Goal: Task Accomplishment & Management: Manage account settings

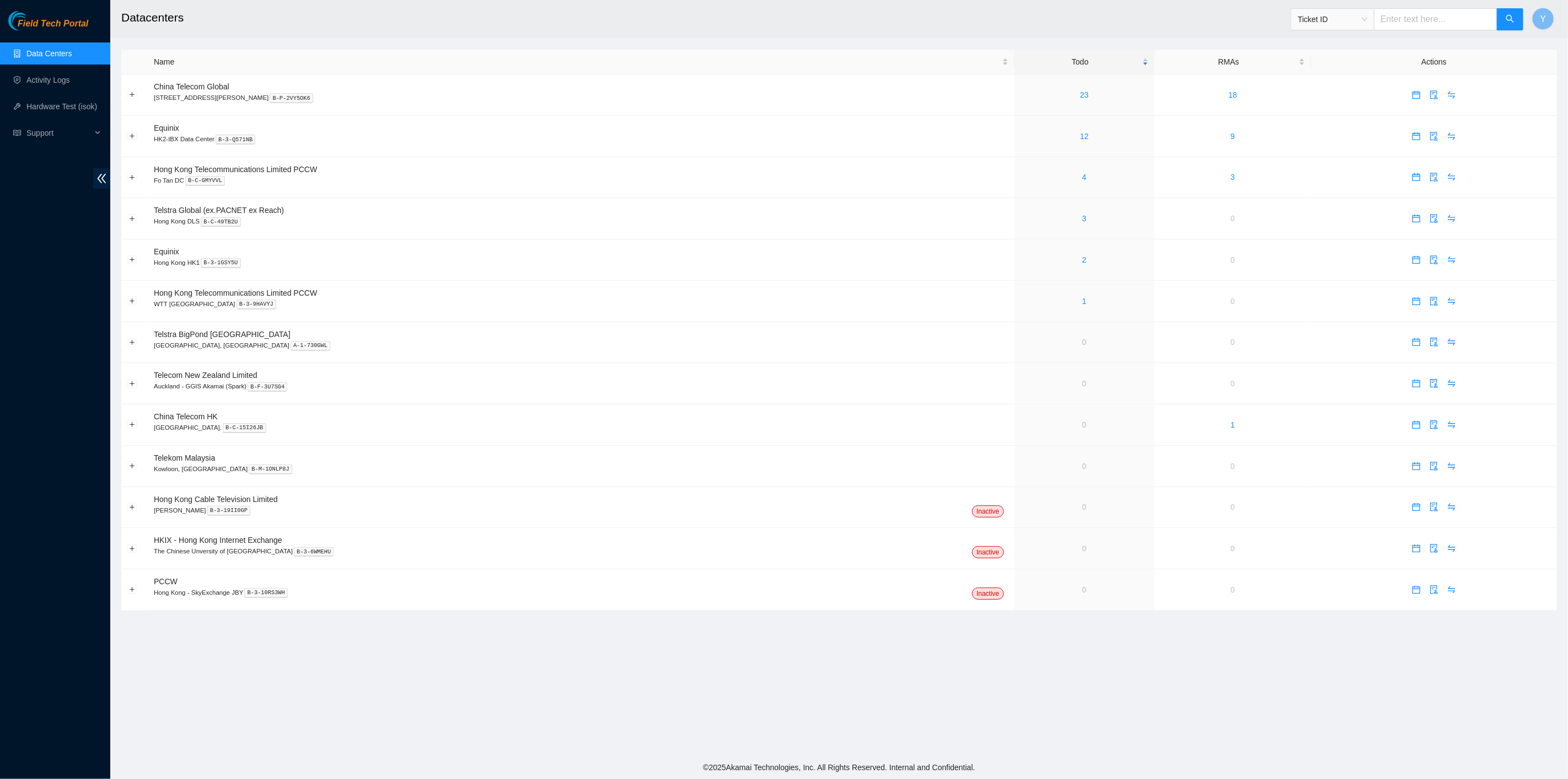
click at [1531, 10] on header "Datacenters Ticket ID Y" at bounding box center [894, 19] width 1568 height 38
click at [1536, 13] on button "Y" at bounding box center [1543, 19] width 22 height 22
click at [1536, 13] on button "Y" at bounding box center [1543, 19] width 22 height 22
click at [64, 81] on link "Activity Logs" at bounding box center [48, 80] width 44 height 9
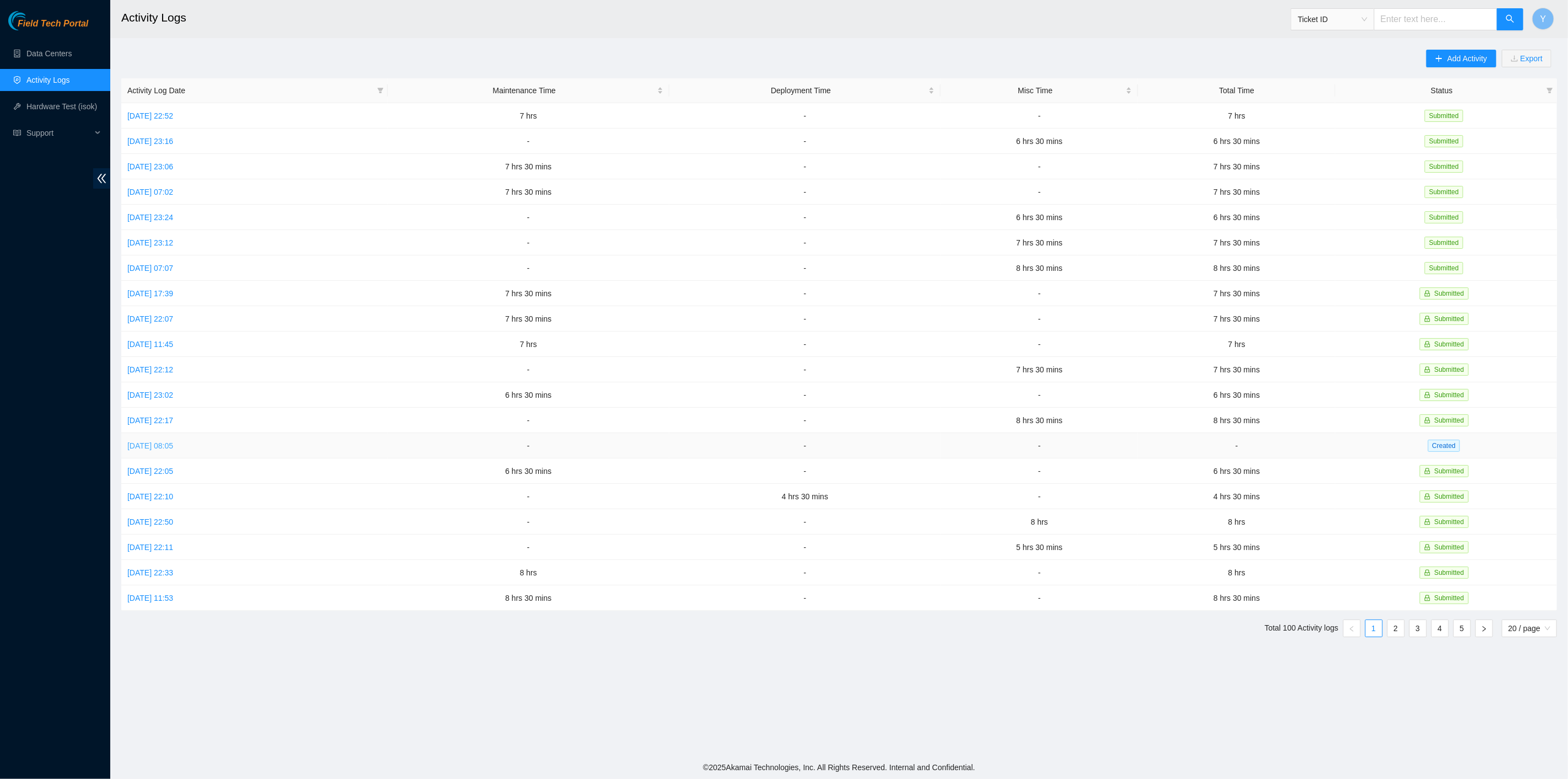
click at [164, 442] on link "Mon, 29 Sep 2025 08:05" at bounding box center [150, 446] width 46 height 9
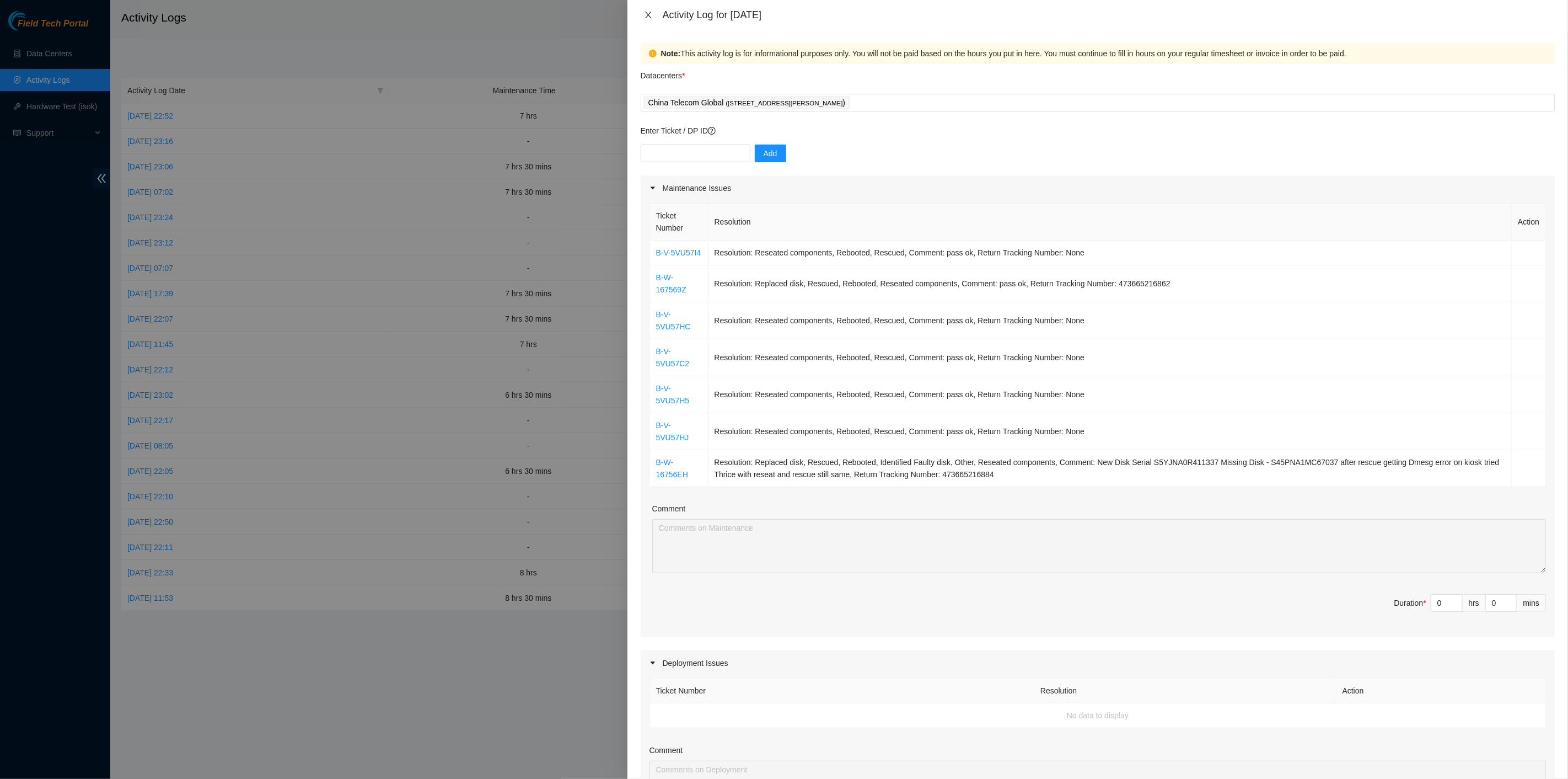
click at [652, 15] on icon "close" at bounding box center [648, 15] width 9 height 9
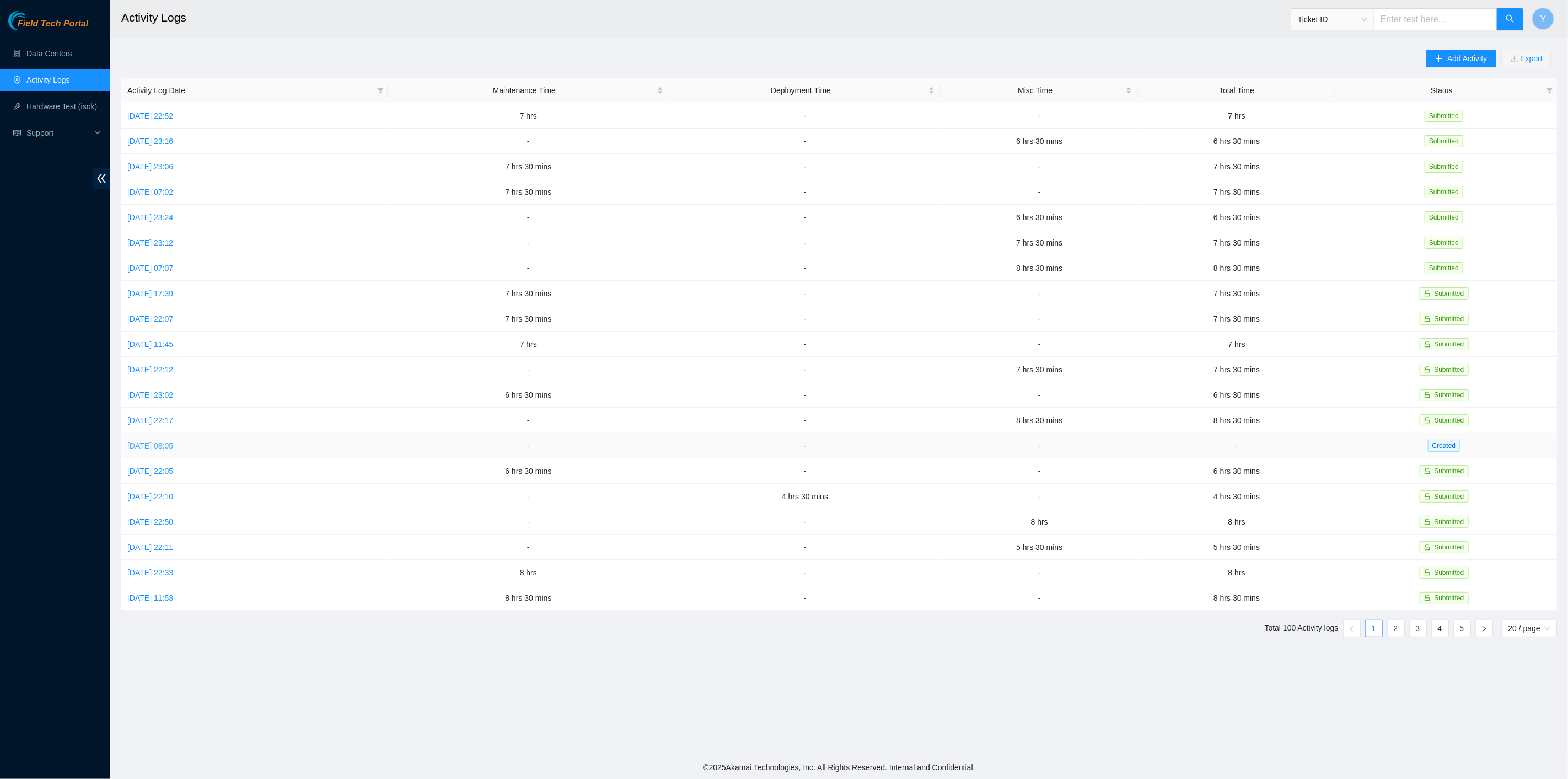
click at [163, 442] on link "Mon, 29 Sep 2025 08:05" at bounding box center [150, 446] width 46 height 9
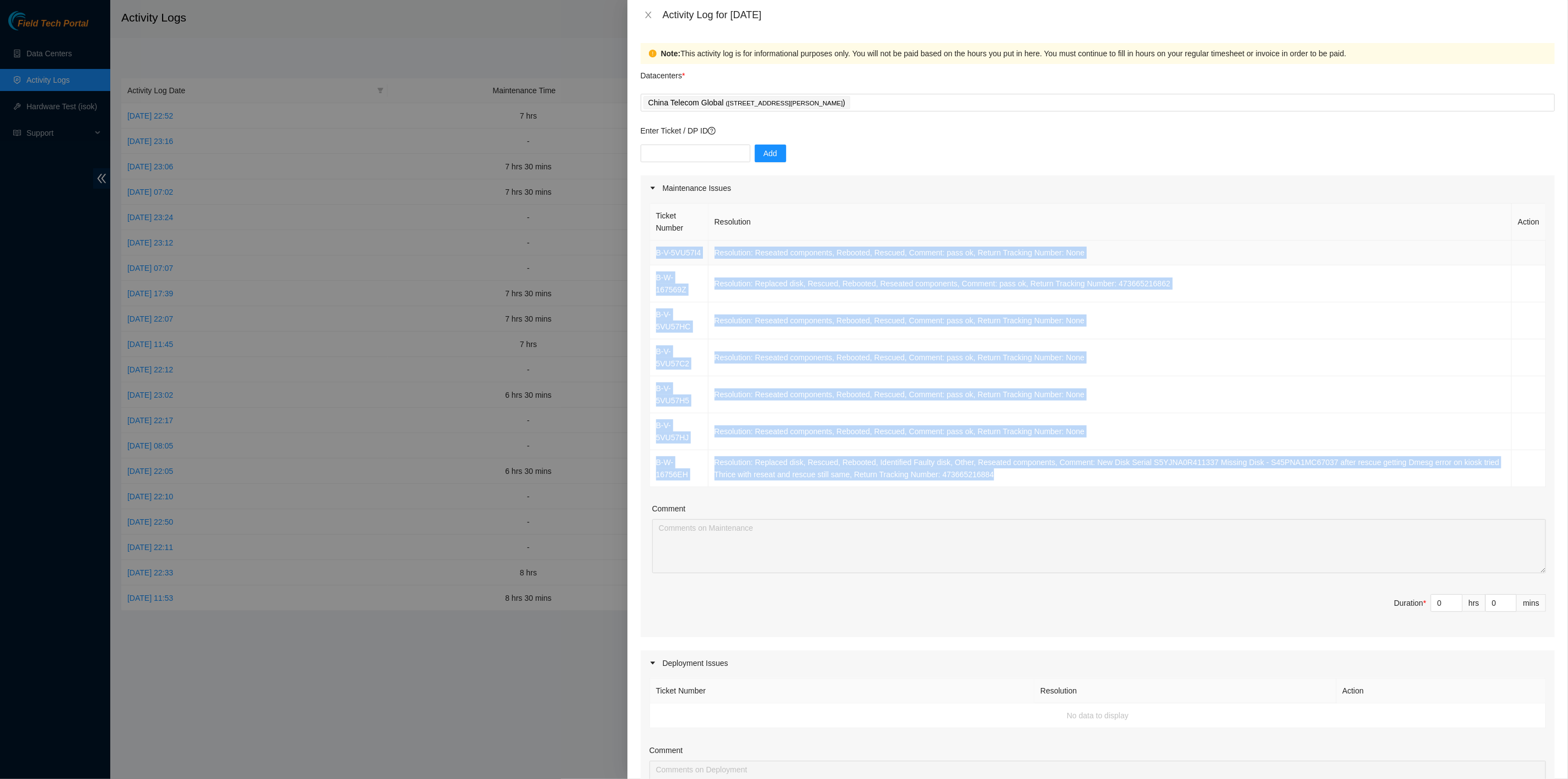
drag, startPoint x: 962, startPoint y: 449, endPoint x: 656, endPoint y: 256, distance: 361.8
click at [656, 256] on tbody "B-V-5VU57I4 Resolution: Reseated components, Rebooted, Rescued, Comment: pass o…" at bounding box center [1098, 364] width 896 height 247
copy tbody "B-V-5VU57I4 Resolution: Reseated components, Rebooted, Rescued, Comment: pass o…"
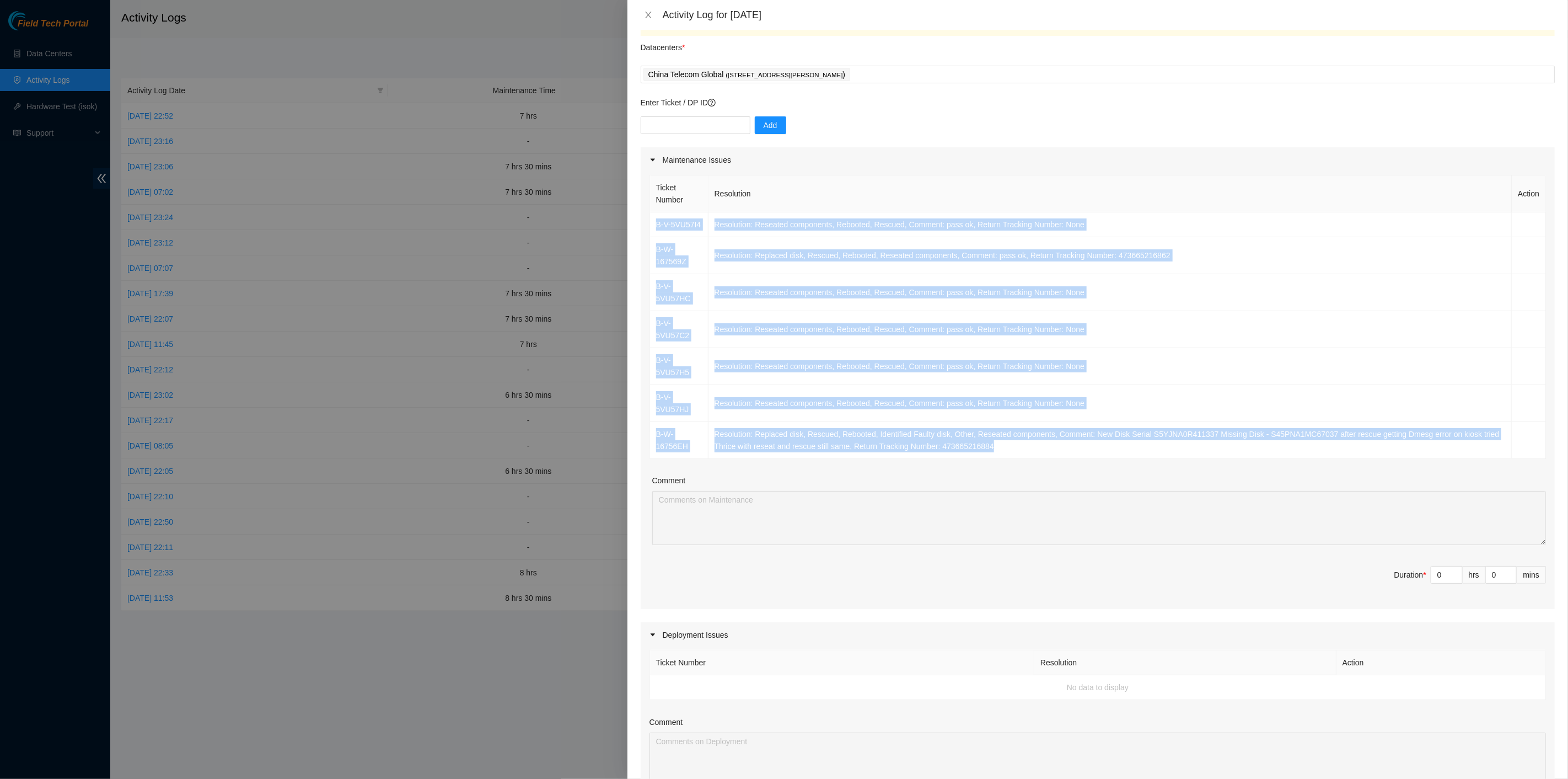
scroll to position [184, 0]
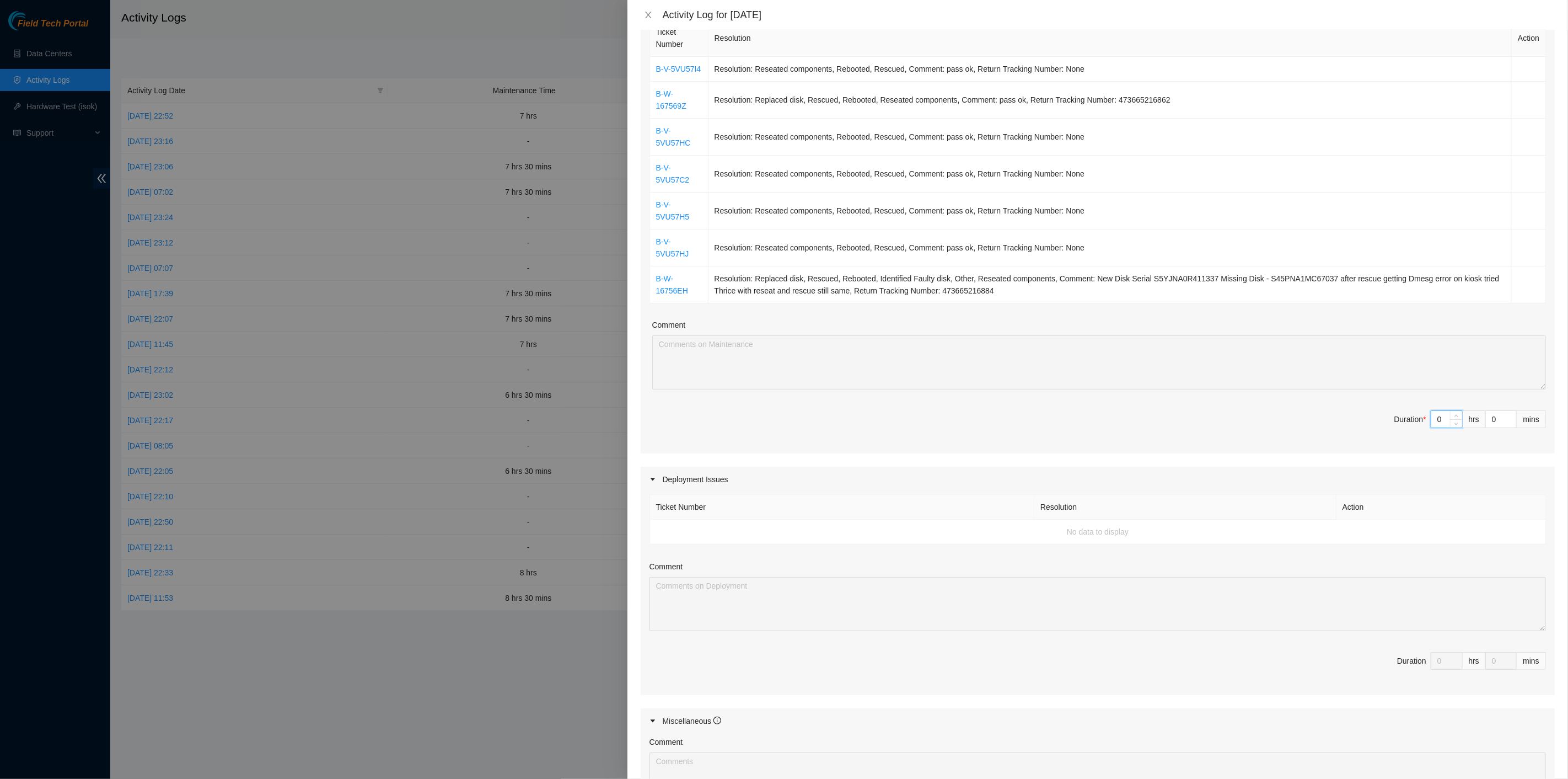
drag, startPoint x: 1438, startPoint y: 411, endPoint x: 1394, endPoint y: 401, distance: 45.1
click at [1394, 411] on span "Duration * 0 hrs 0 mins" at bounding box center [1097, 426] width 897 height 31
type input "9"
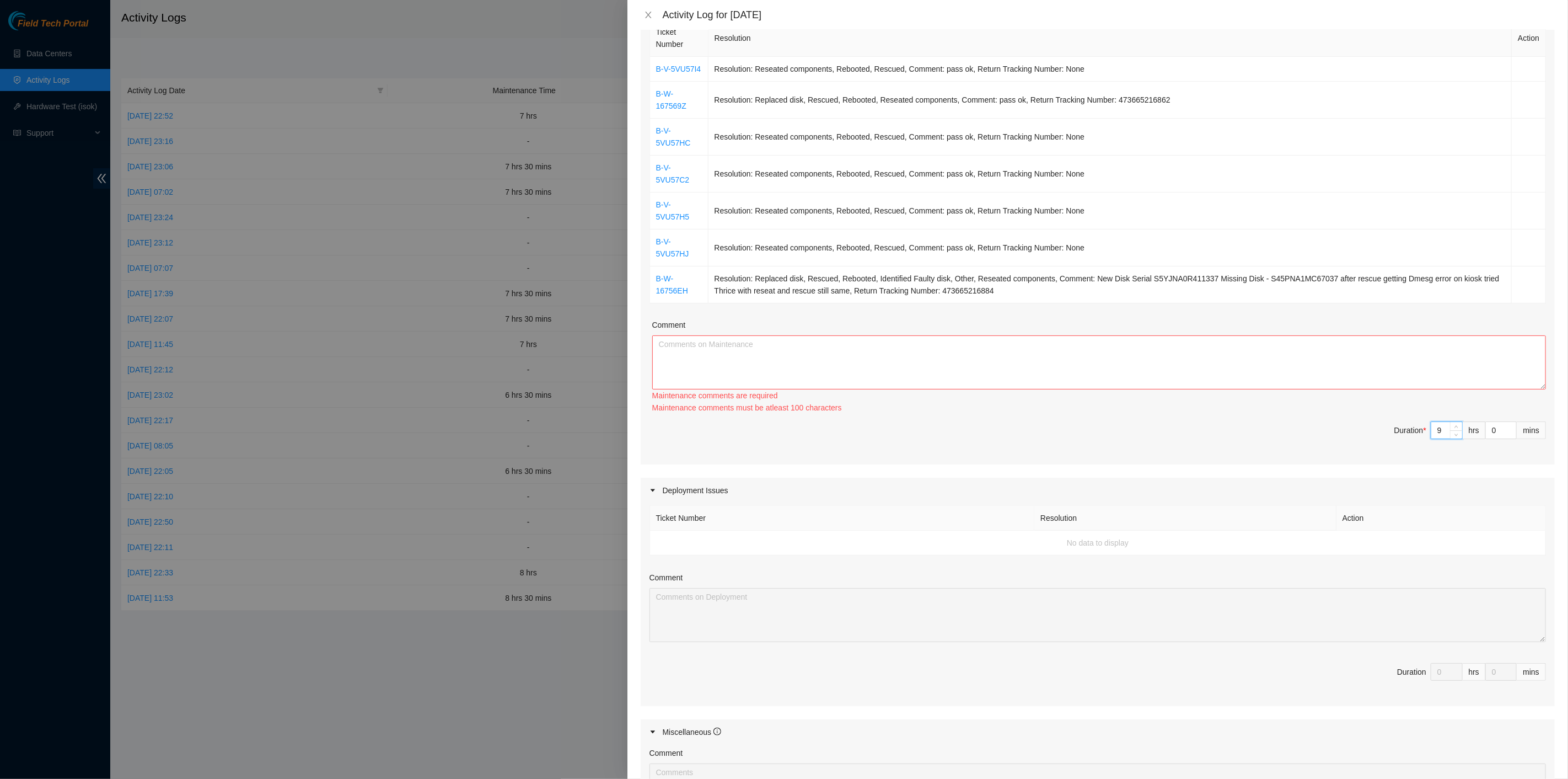
type input "9"
type input "3"
type input "30"
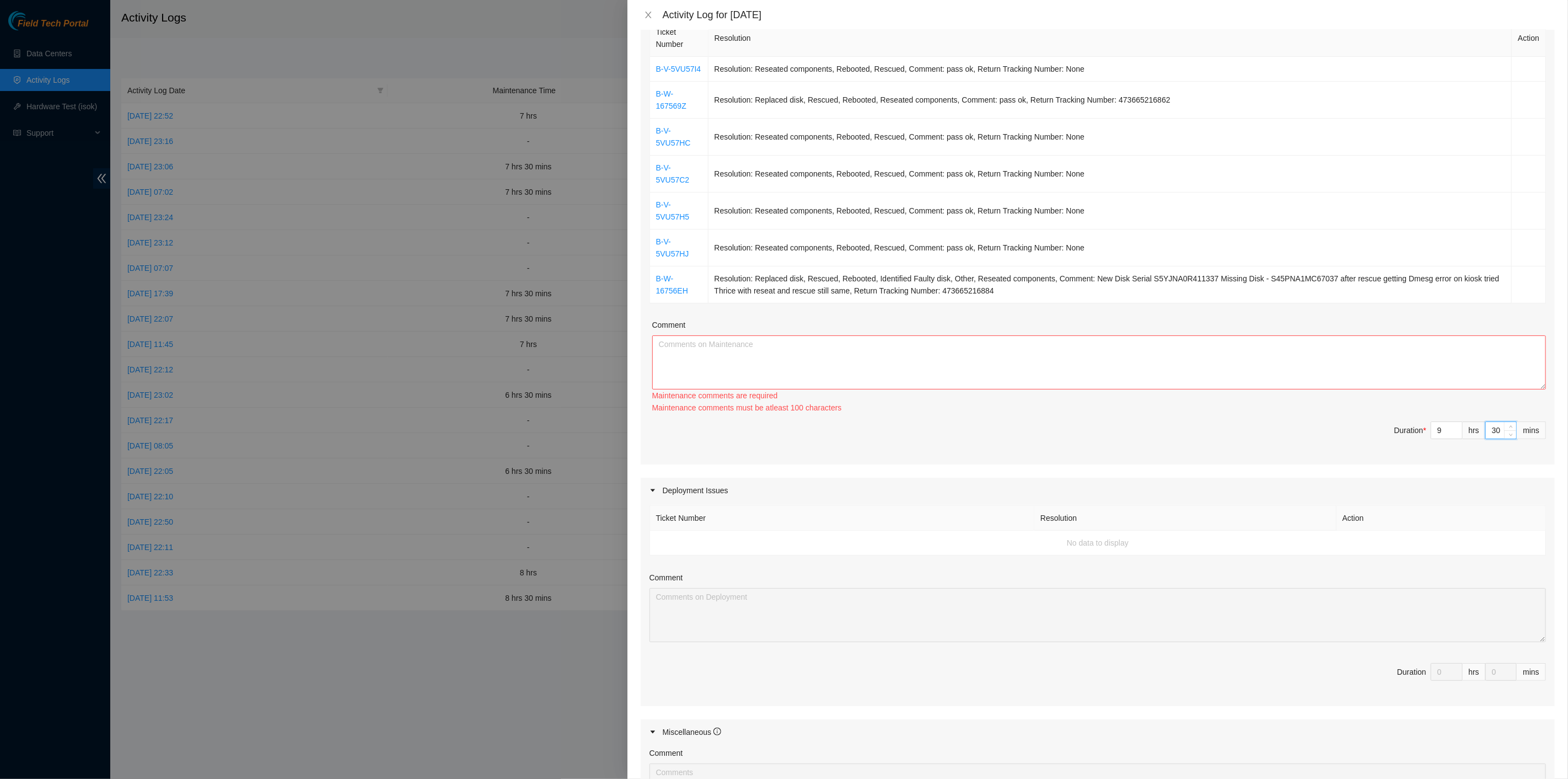
type input "30"
click at [962, 336] on textarea "Comment" at bounding box center [1099, 362] width 894 height 54
paste textarea "B-V-5VU57I4 Resolution: Reseated components, Rebooted, Rescued, Comment: pass o…"
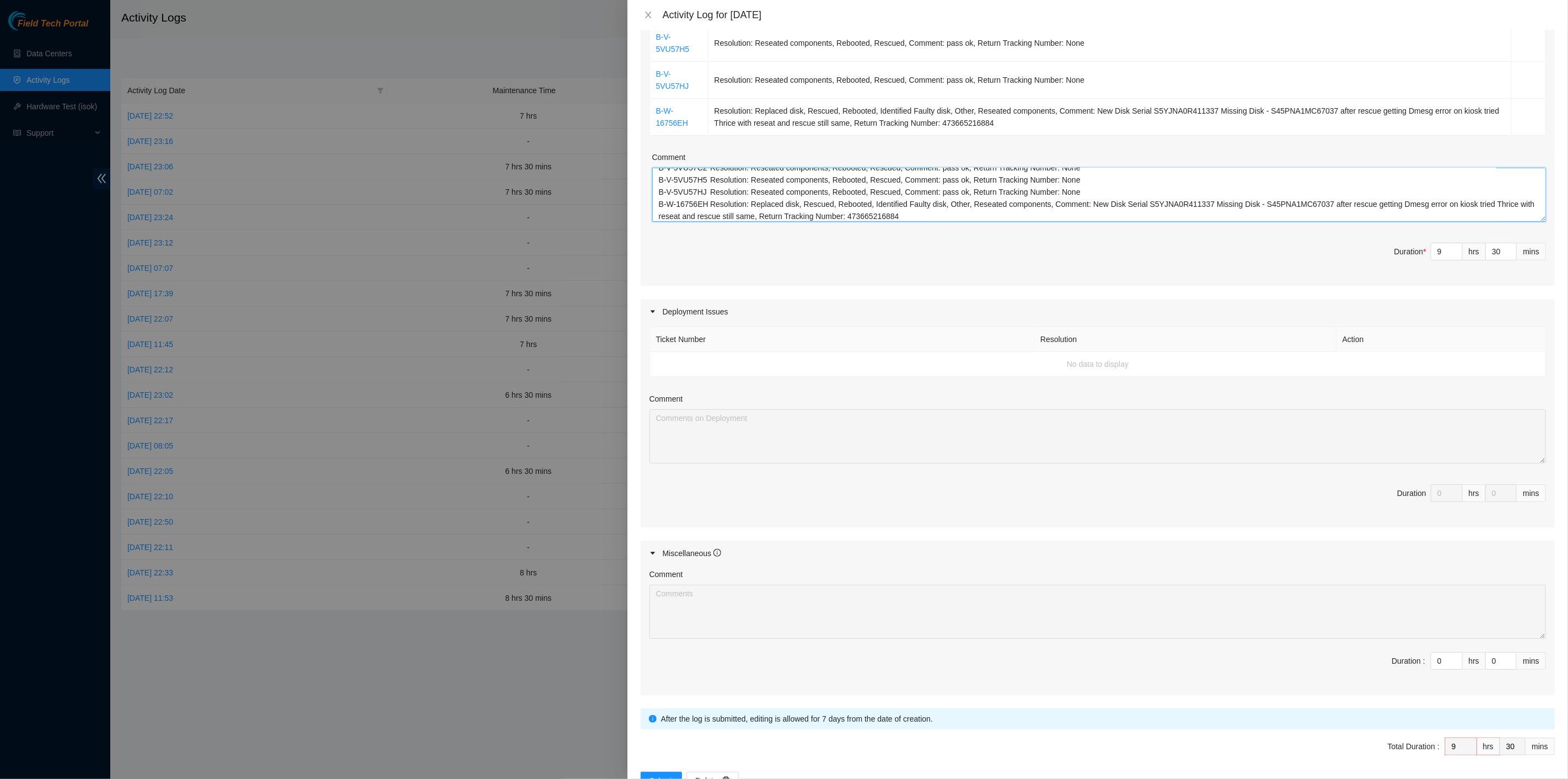
scroll to position [372, 0]
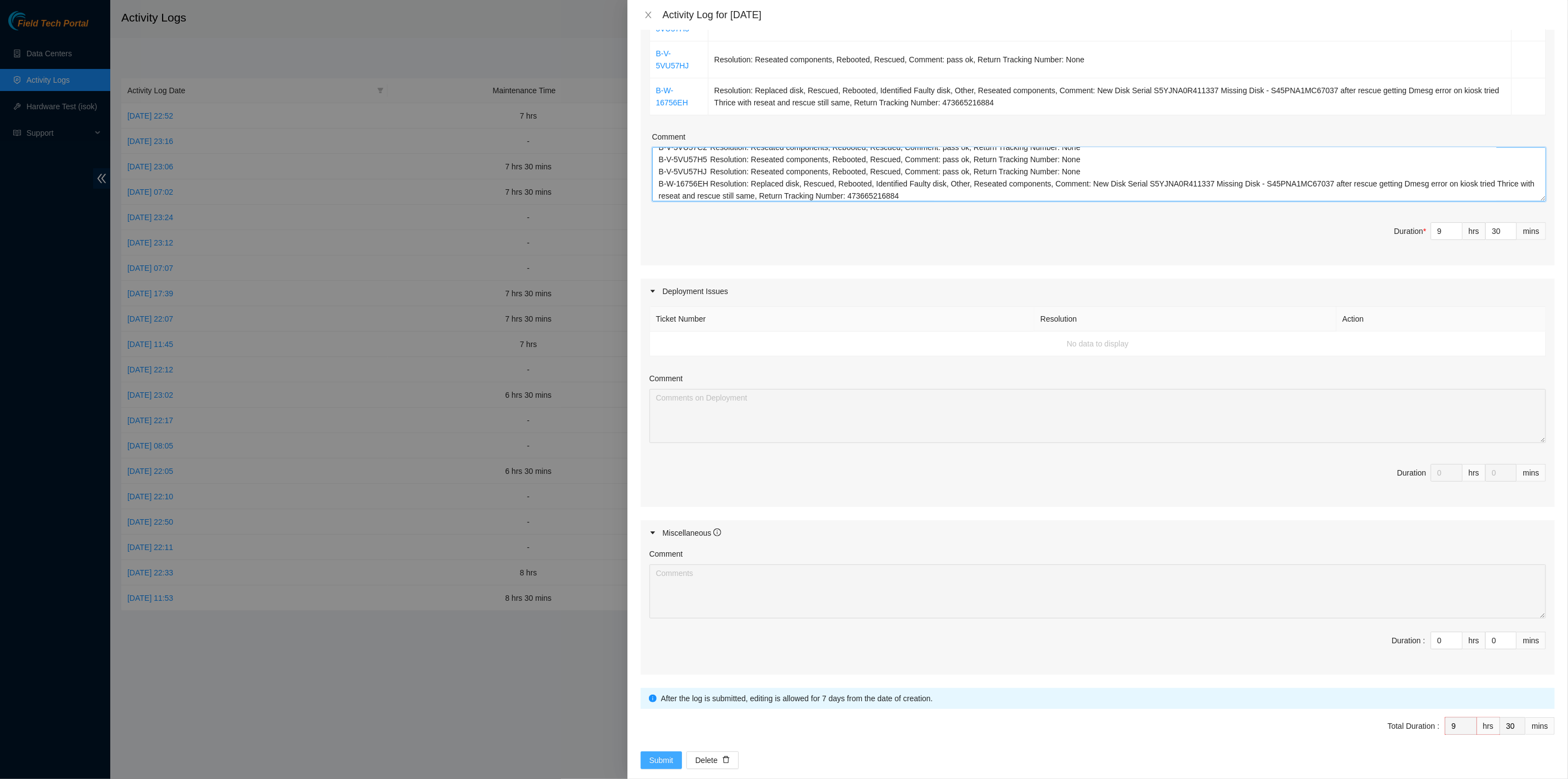
type textarea "B-V-5VU57I4 Resolution: Reseated components, Rebooted, Rescued, Comment: pass o…"
click at [664, 752] on button "Submit" at bounding box center [662, 760] width 42 height 18
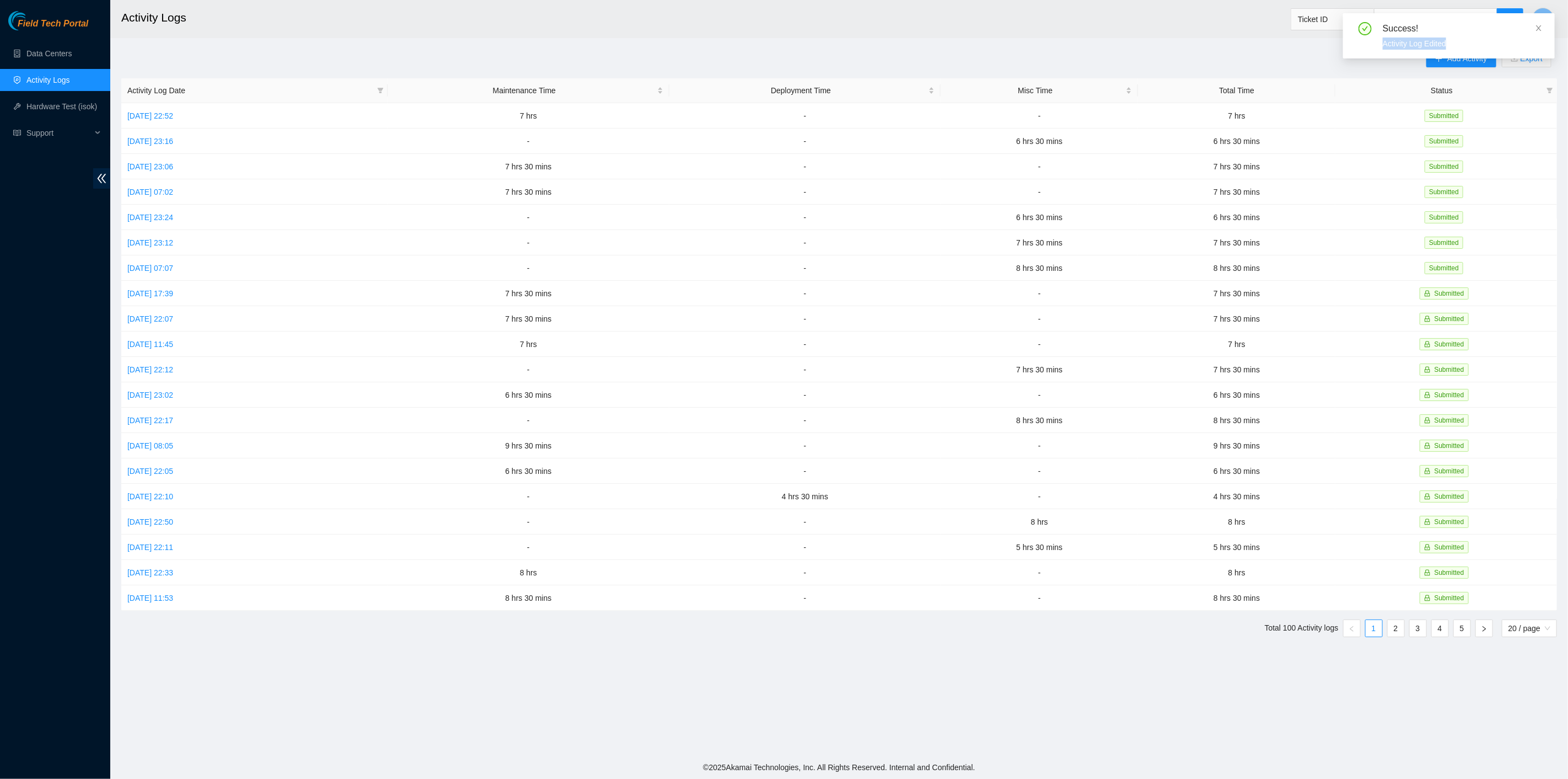
click at [1535, 29] on div "Success! Activity Log Edited" at bounding box center [1449, 36] width 212 height 45
click at [167, 442] on link "Mon, 29 Sep 2025 08:05" at bounding box center [150, 446] width 46 height 9
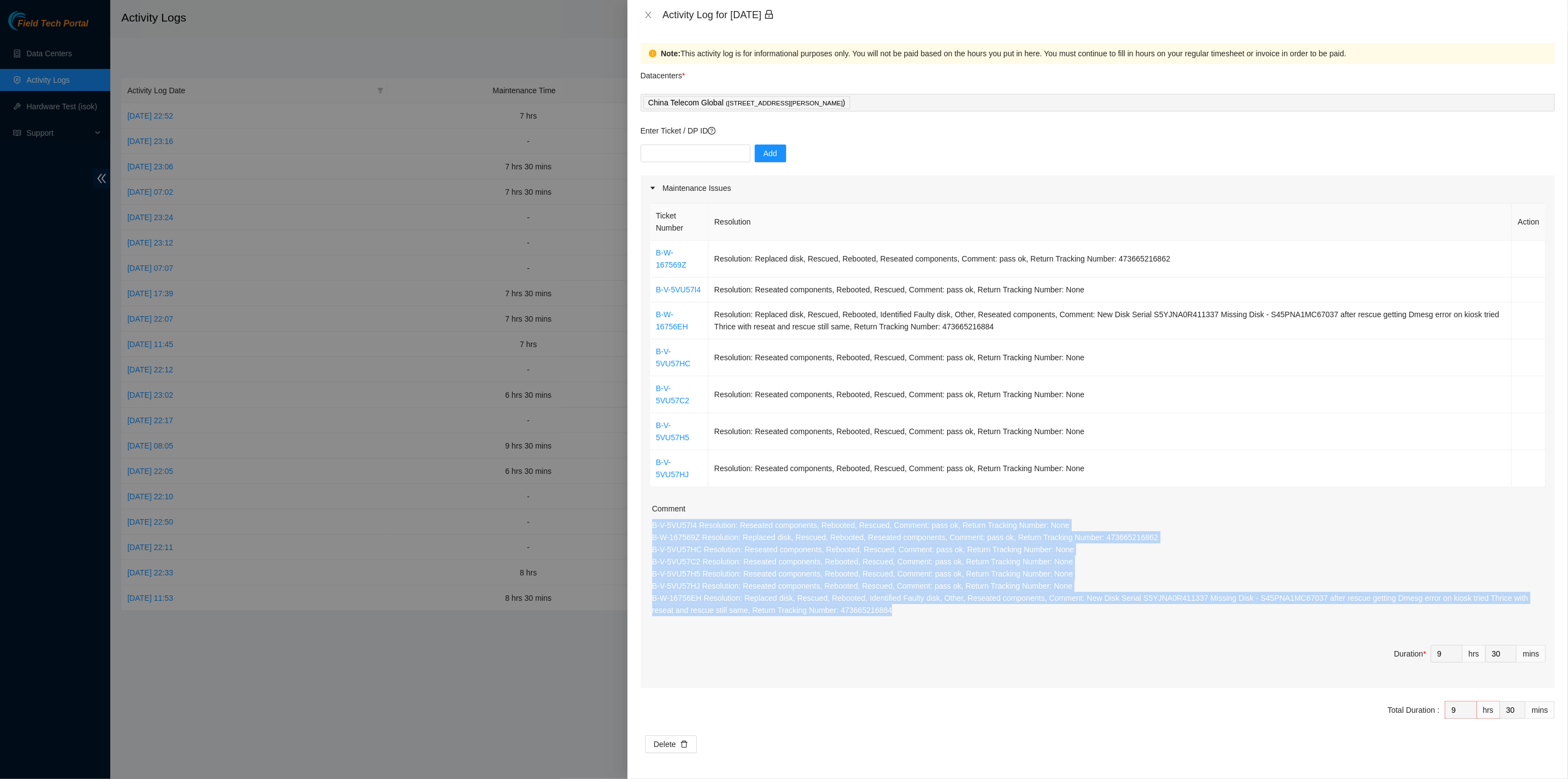
drag, startPoint x: 832, startPoint y: 595, endPoint x: 641, endPoint y: 520, distance: 205.2
click at [641, 515] on div "Ticket Number Resolution Action B-W-167569Z Resolution: Replaced disk, Rescued,…" at bounding box center [1098, 445] width 914 height 487
copy p "B-V-5VU57I4 Resolution: Reseated components, Rebooted, Rescued, Comment: pass o…"
click at [643, 13] on button "Close" at bounding box center [648, 15] width 15 height 10
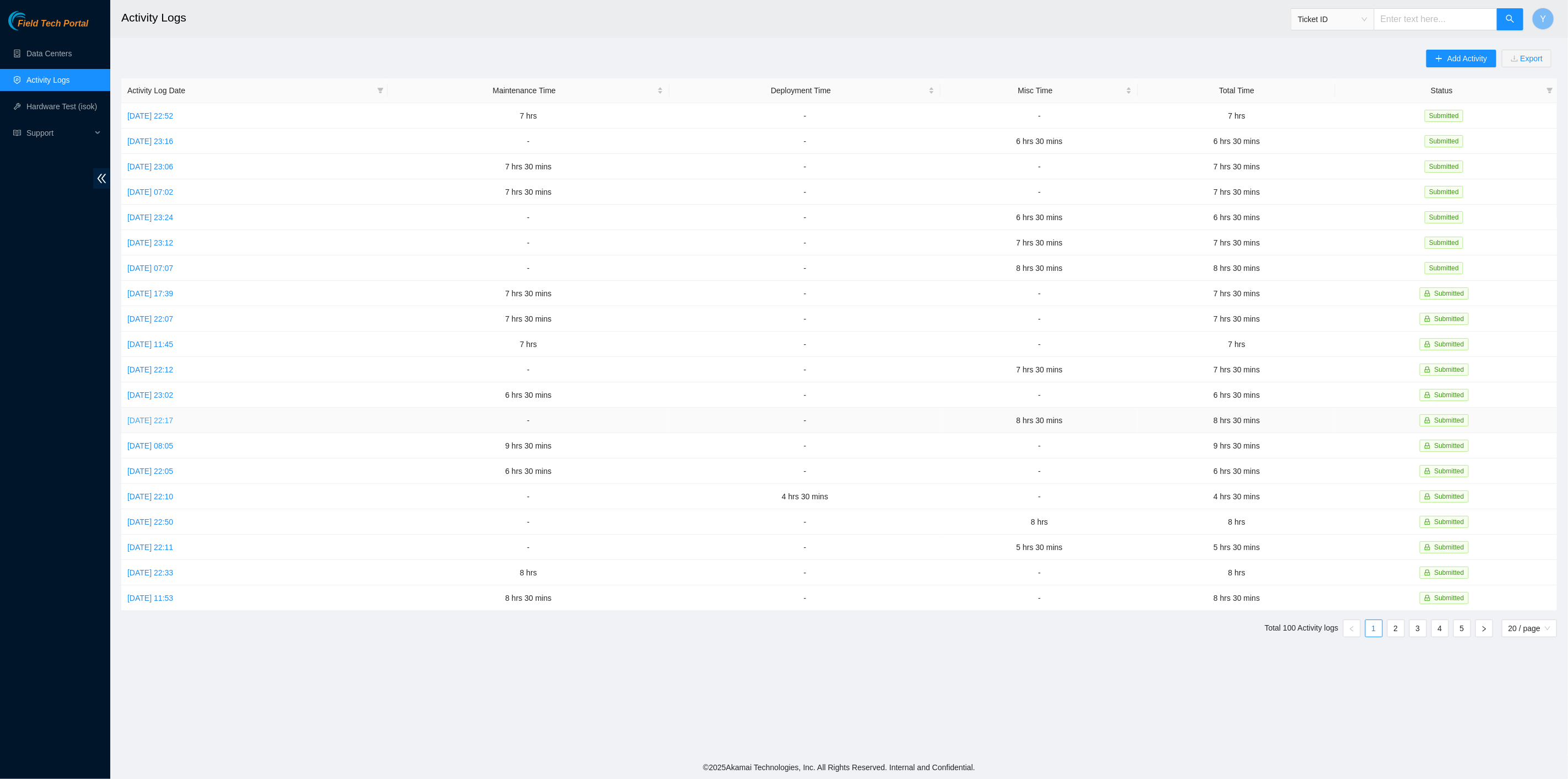
click at [166, 417] on link "Tue, 30 Sep 2025 22:17" at bounding box center [150, 420] width 46 height 9
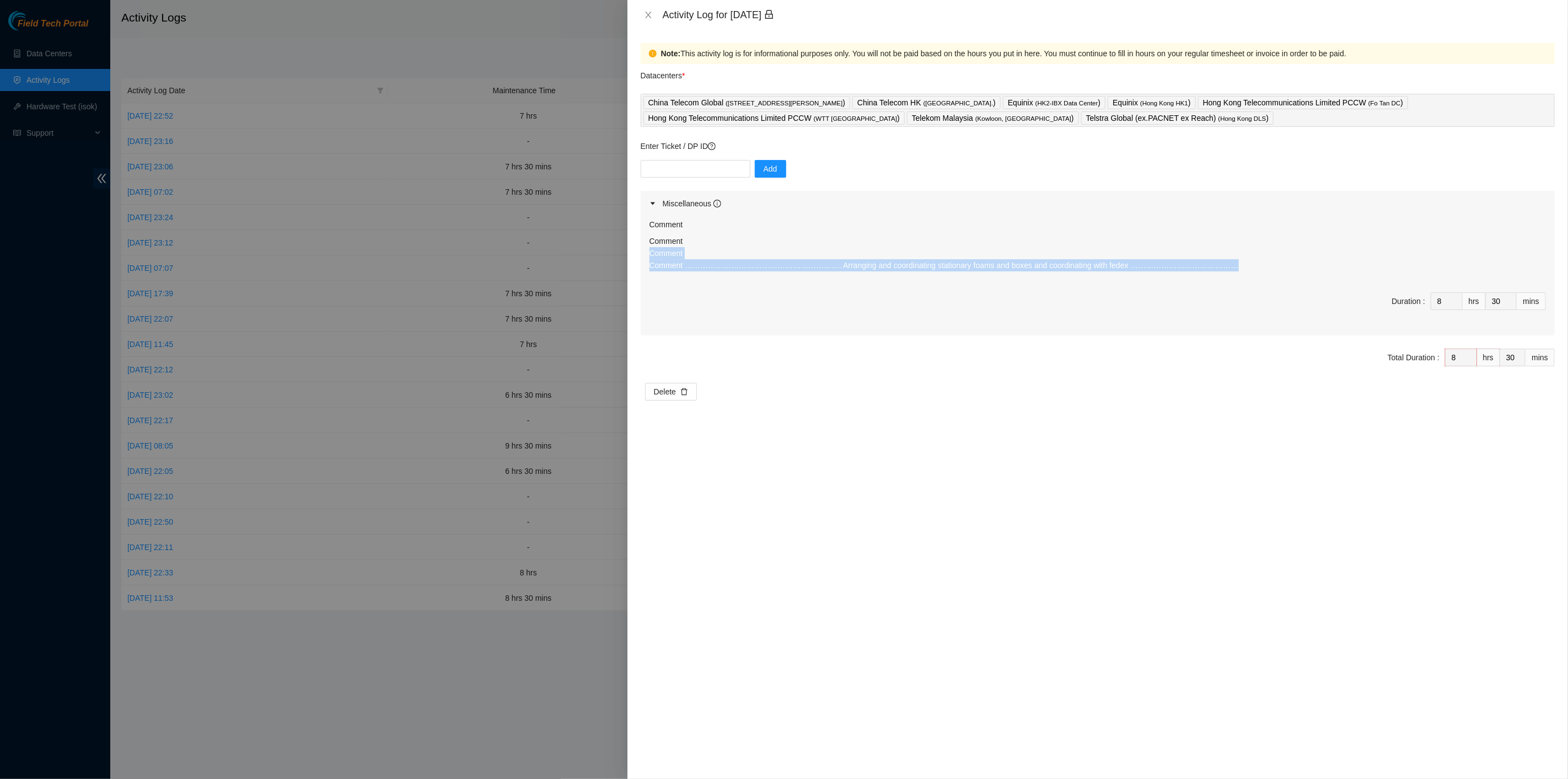
drag, startPoint x: 1199, startPoint y: 272, endPoint x: 645, endPoint y: 260, distance: 554.1
click at [645, 255] on div "Comment Comment Comment Comment ……………………………………………………. Arranging and coordinatin…" at bounding box center [1098, 276] width 914 height 119
copy p "Comment Comment ……………………………………………………. Arranging and coordinating stationary foa…"
click at [646, 10] on button "Close" at bounding box center [648, 15] width 15 height 10
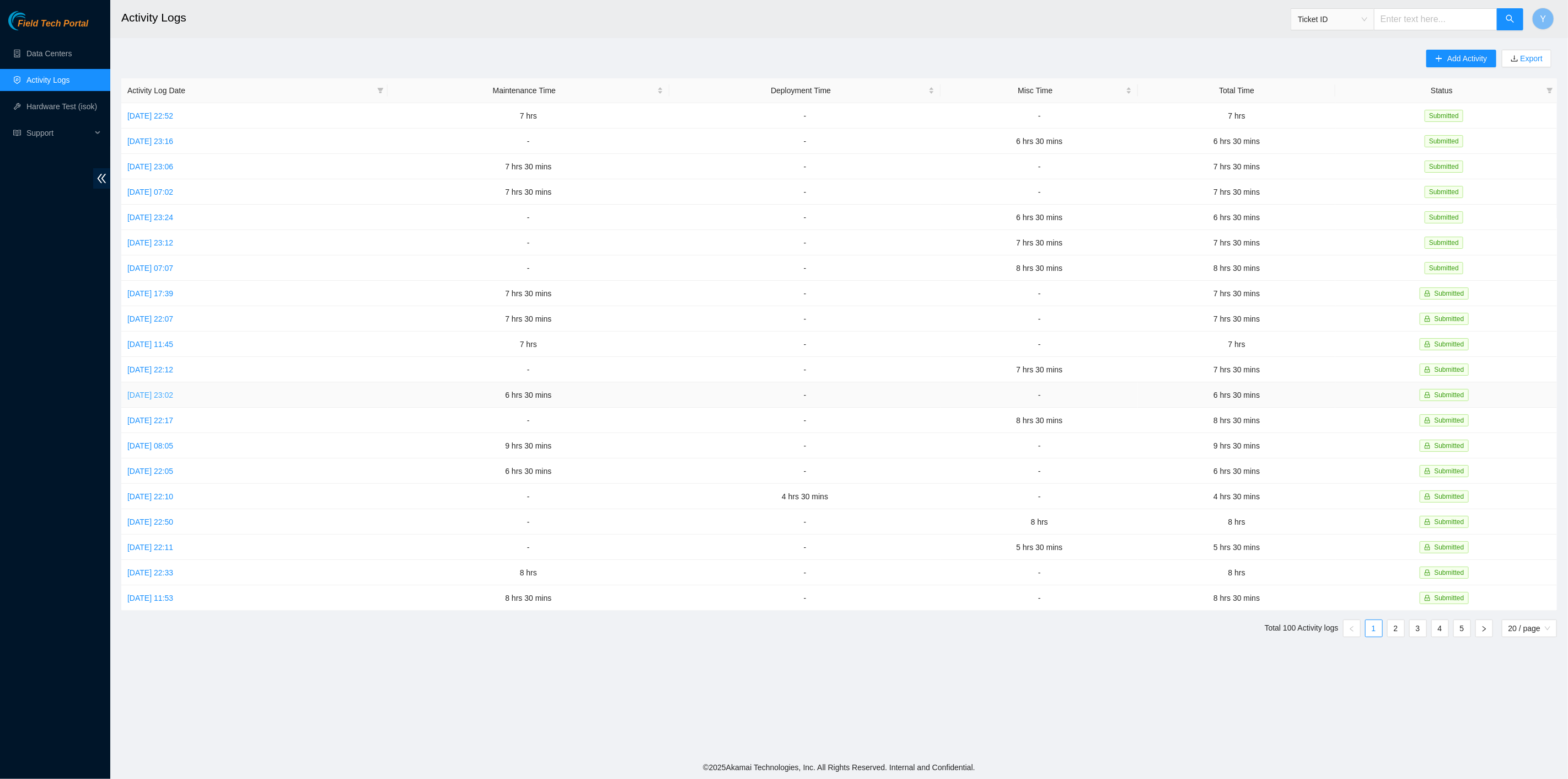
click at [157, 390] on link "Wed, 01 Oct 2025 23:02" at bounding box center [150, 395] width 46 height 9
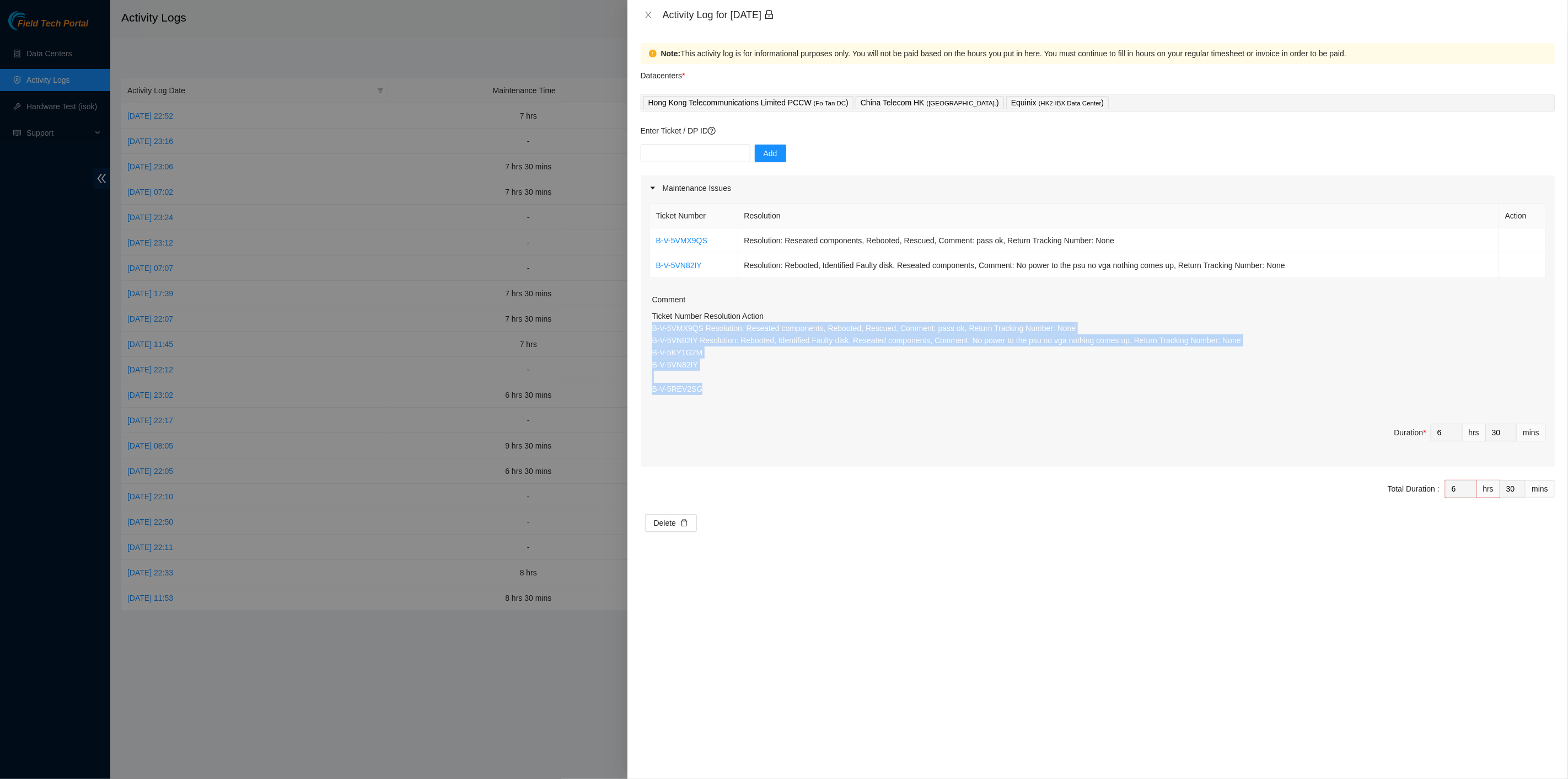
drag, startPoint x: 705, startPoint y: 392, endPoint x: 644, endPoint y: 330, distance: 87.0
click at [644, 330] on div "Ticket Number Resolution Action B-V-5VMX9QS Resolution: Reseated components, Re…" at bounding box center [1098, 334] width 914 height 266
copy p "B-V-5VMX9QS Resolution: Reseated components, Rebooted, Rescued, Comment: pass o…"
click at [648, 17] on icon "close" at bounding box center [648, 15] width 9 height 9
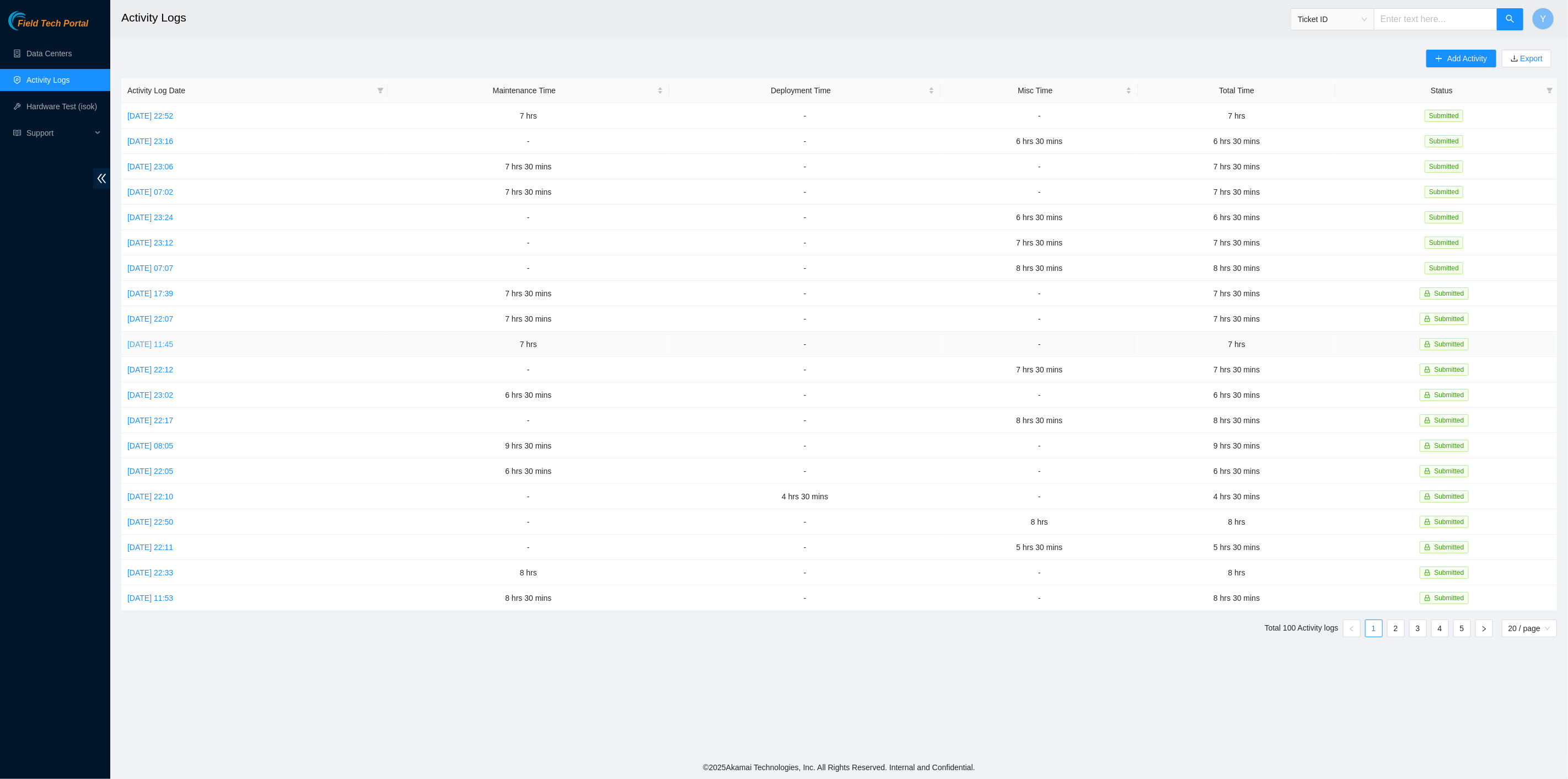
click at [168, 340] on link "Fri, 03 Oct 2025 11:45" at bounding box center [150, 344] width 46 height 9
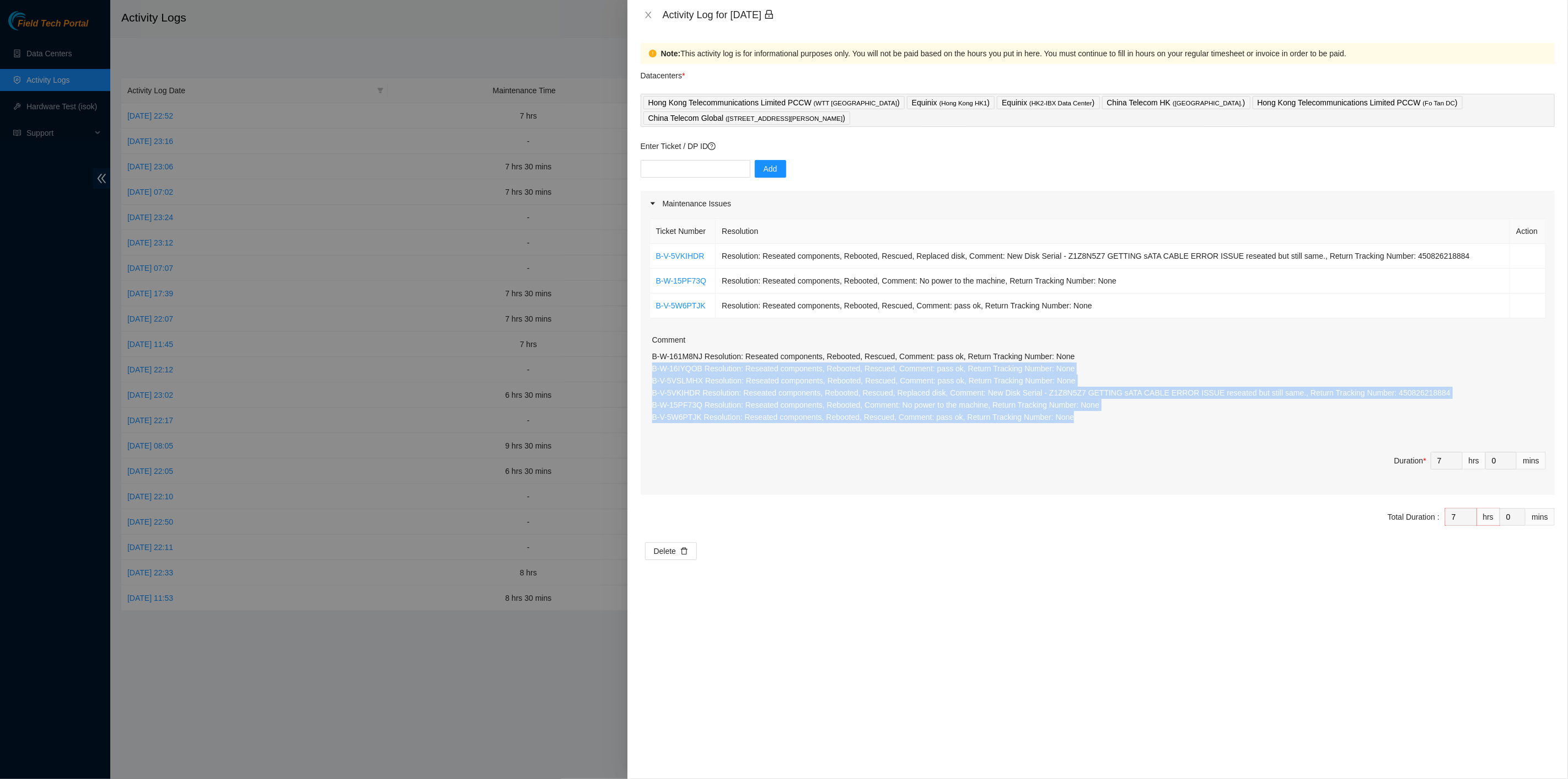
drag, startPoint x: 1080, startPoint y: 409, endPoint x: 647, endPoint y: 364, distance: 435.3
click at [647, 365] on div "Ticket Number Resolution Action B-V-5VKIHDR Resolution: Reseated components, Re…" at bounding box center [1098, 355] width 914 height 278
copy p "B-W-16IYQOB Resolution: Reseated components, Rebooted, Rescued, Comment: pass o…"
click at [644, 11] on icon "close" at bounding box center [648, 15] width 9 height 9
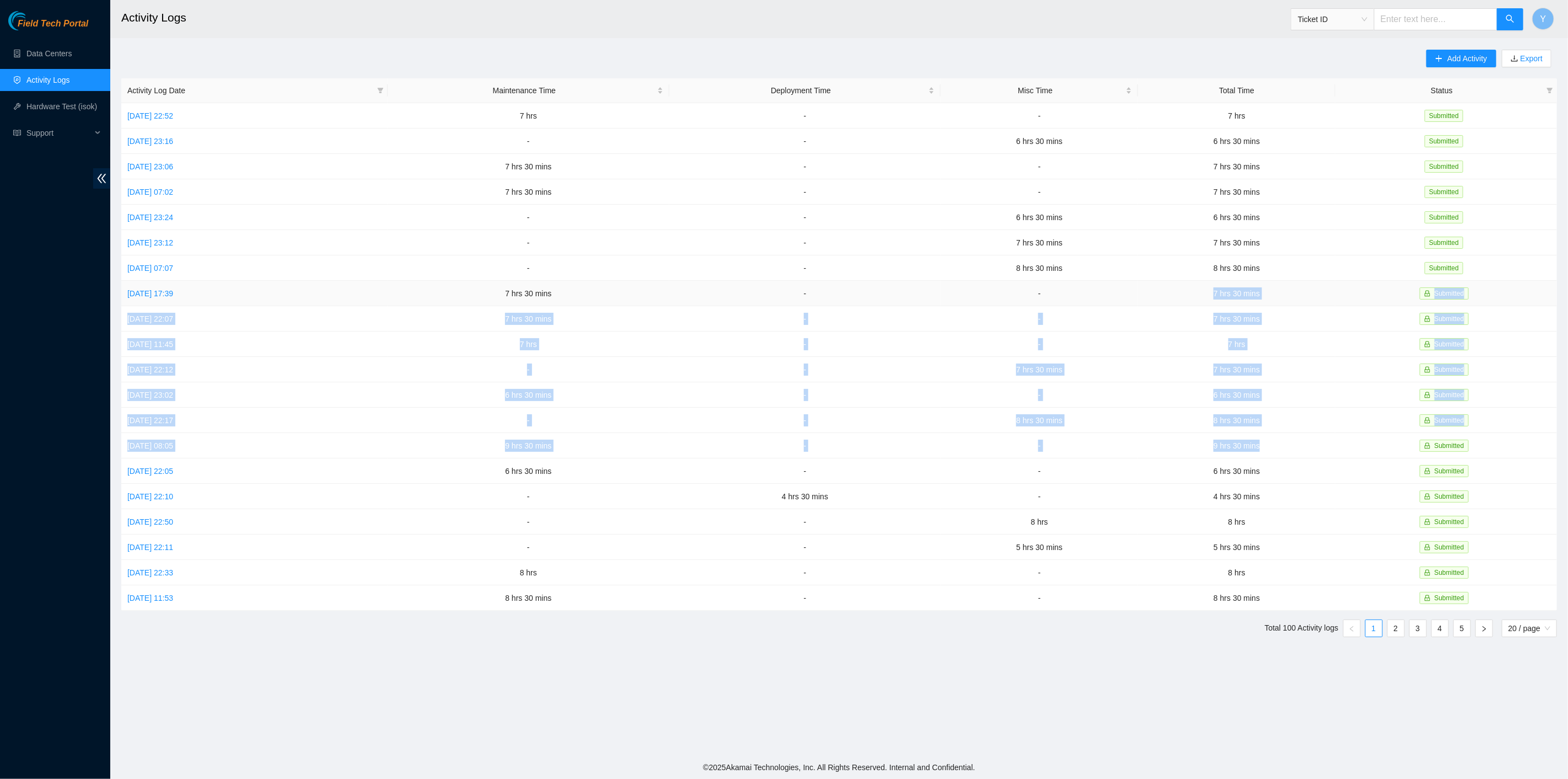
drag, startPoint x: 1278, startPoint y: 436, endPoint x: 1144, endPoint y: 281, distance: 204.9
click at [1144, 281] on tbody "Sun, 12 Oct 2025 22:52 7 hrs - - 7 hrs Submitted Sat, 11 Oct 2025 23:16 - - 6 h…" at bounding box center [839, 356] width 1436 height 507
click at [173, 266] on link "Mon, 06 Oct 2025 07:07" at bounding box center [150, 268] width 46 height 9
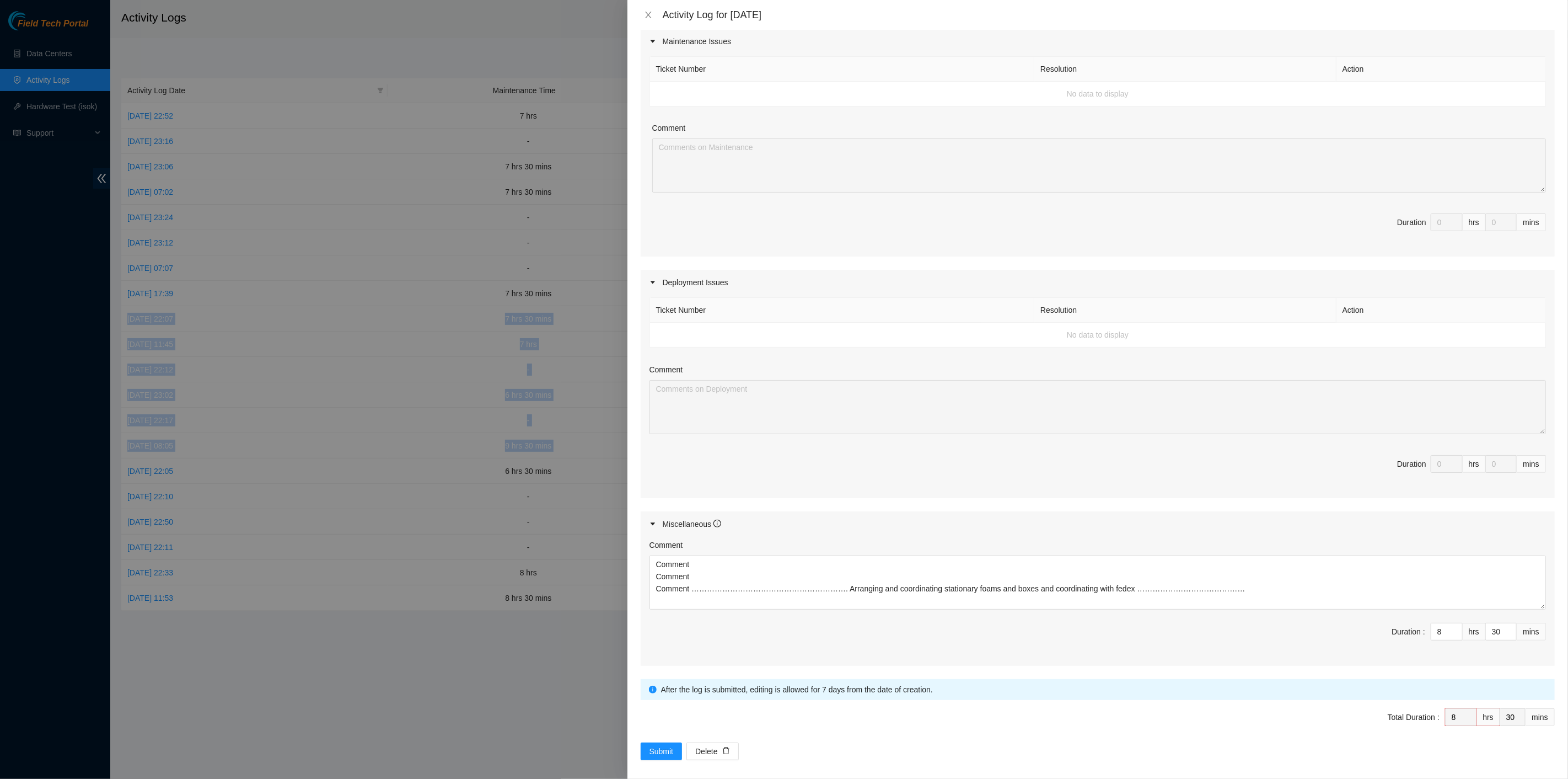
scroll to position [166, 0]
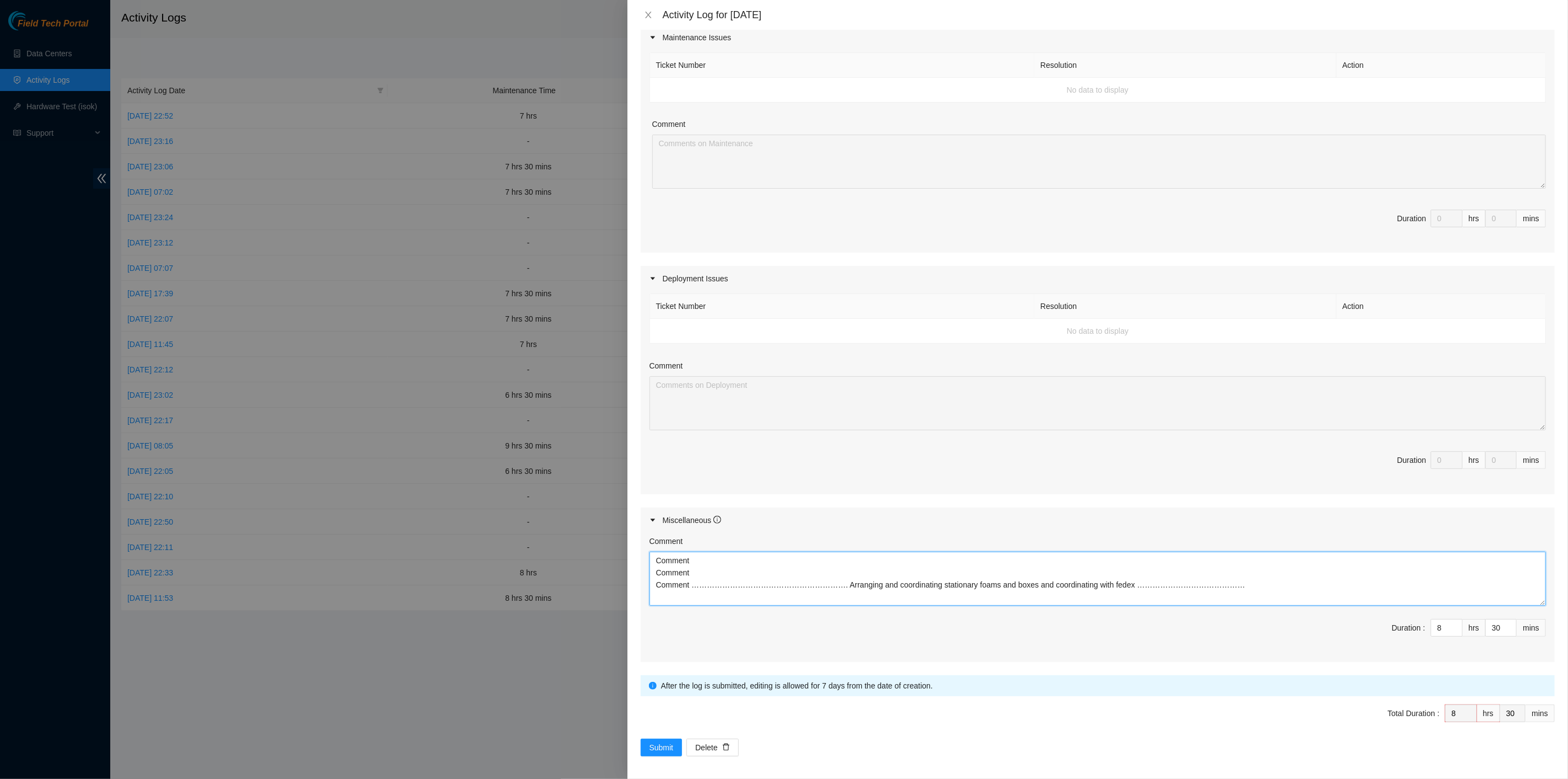
drag, startPoint x: 1130, startPoint y: 582, endPoint x: 1002, endPoint y: 611, distance: 131.2
click at [679, 579] on textarea "Comment Comment Comment ……………………………………………………. Arranging and coordinating statio…" at bounding box center [1097, 579] width 897 height 54
click at [1188, 619] on span "Duration : 8 hrs 30 mins" at bounding box center [1097, 634] width 897 height 31
drag, startPoint x: 1185, startPoint y: 585, endPoint x: 642, endPoint y: 559, distance: 543.6
click at [642, 559] on div "Comment Comment Comment Comment ……………………………………………………. Arranging and coordinatin…" at bounding box center [1098, 597] width 914 height 129
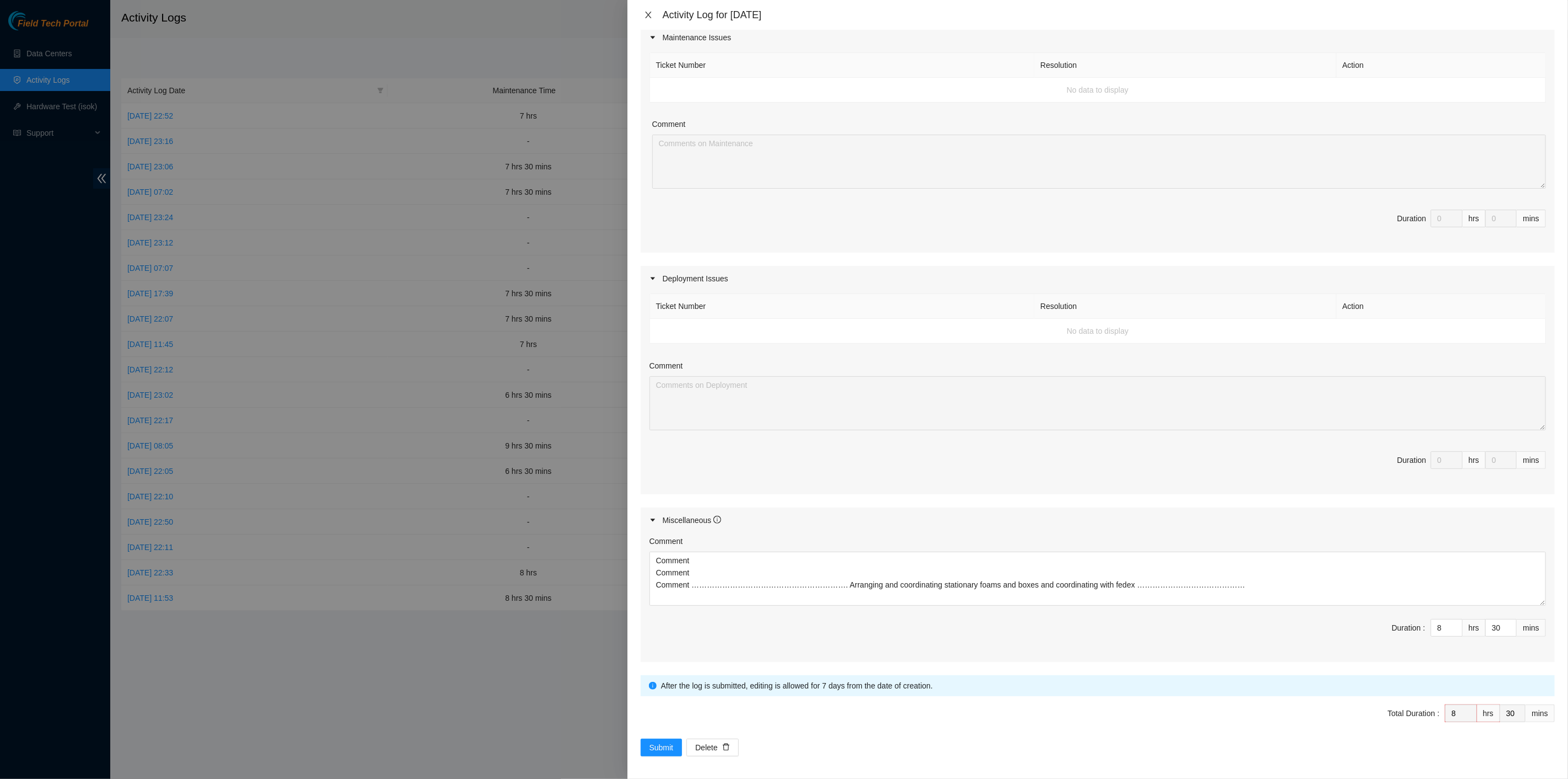
click at [643, 15] on button "Close" at bounding box center [648, 15] width 15 height 10
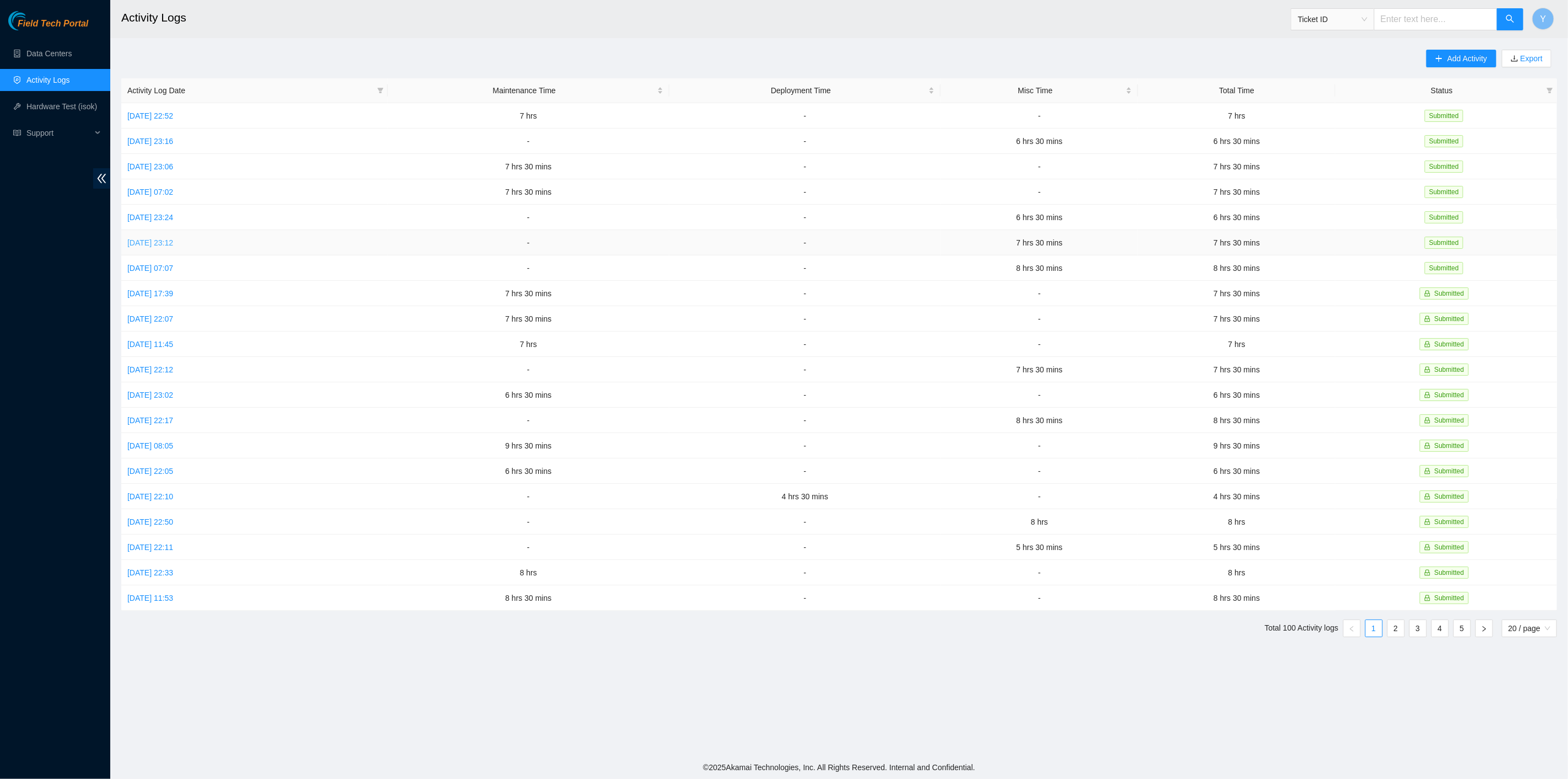
click at [165, 238] on link "Tue, 07 Oct 2025 23:12" at bounding box center [150, 242] width 46 height 9
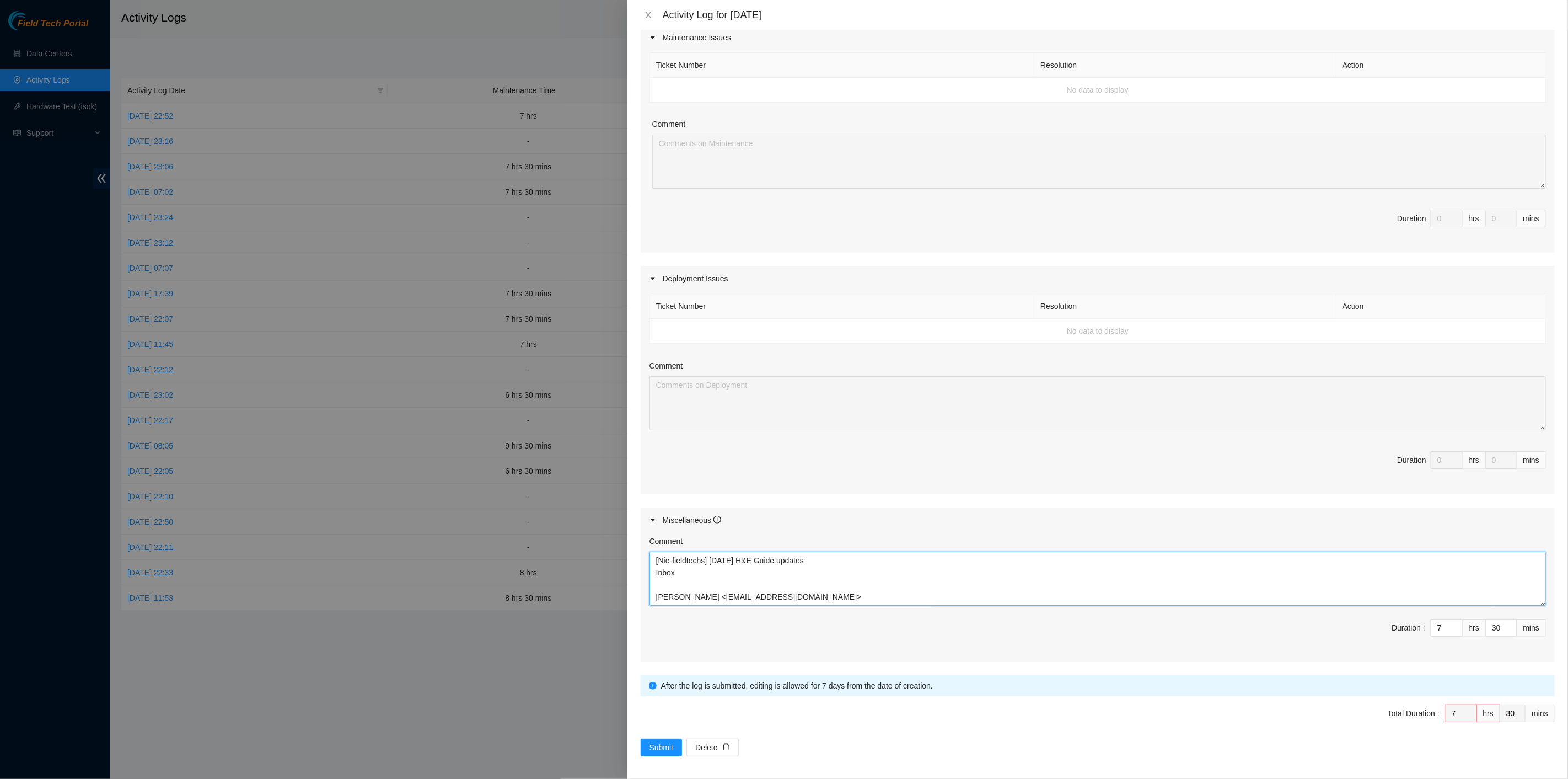
drag, startPoint x: 849, startPoint y: 594, endPoint x: 625, endPoint y: 551, distance: 228.1
click at [626, 551] on div "Activity Log for 07-10-2025 Note: This activity log is for informational purpos…" at bounding box center [784, 389] width 1568 height 779
click at [656, 15] on button "Close" at bounding box center [648, 15] width 15 height 10
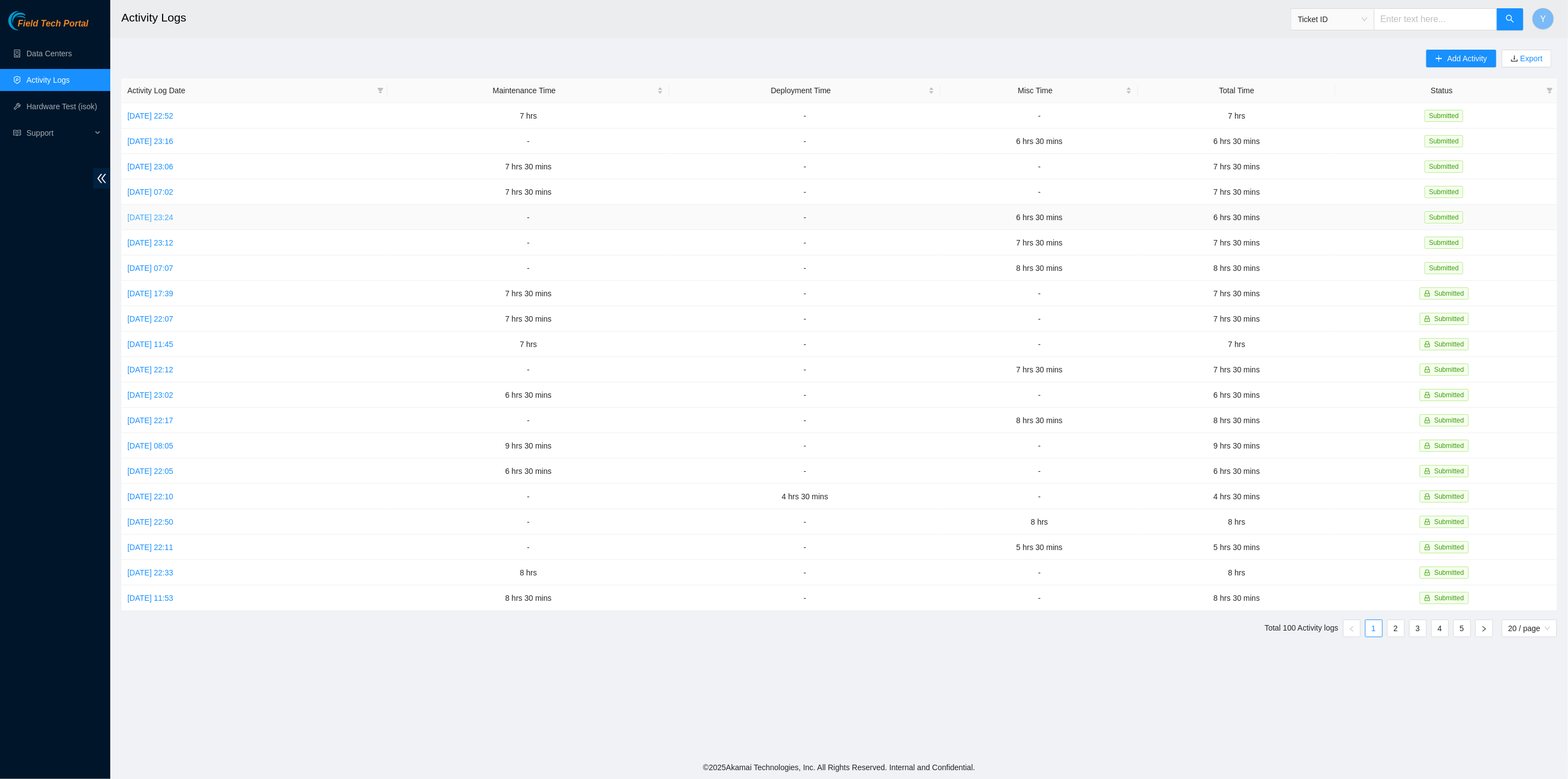
click at [160, 214] on link "Wed, 08 Oct 2025 23:24" at bounding box center [150, 217] width 46 height 9
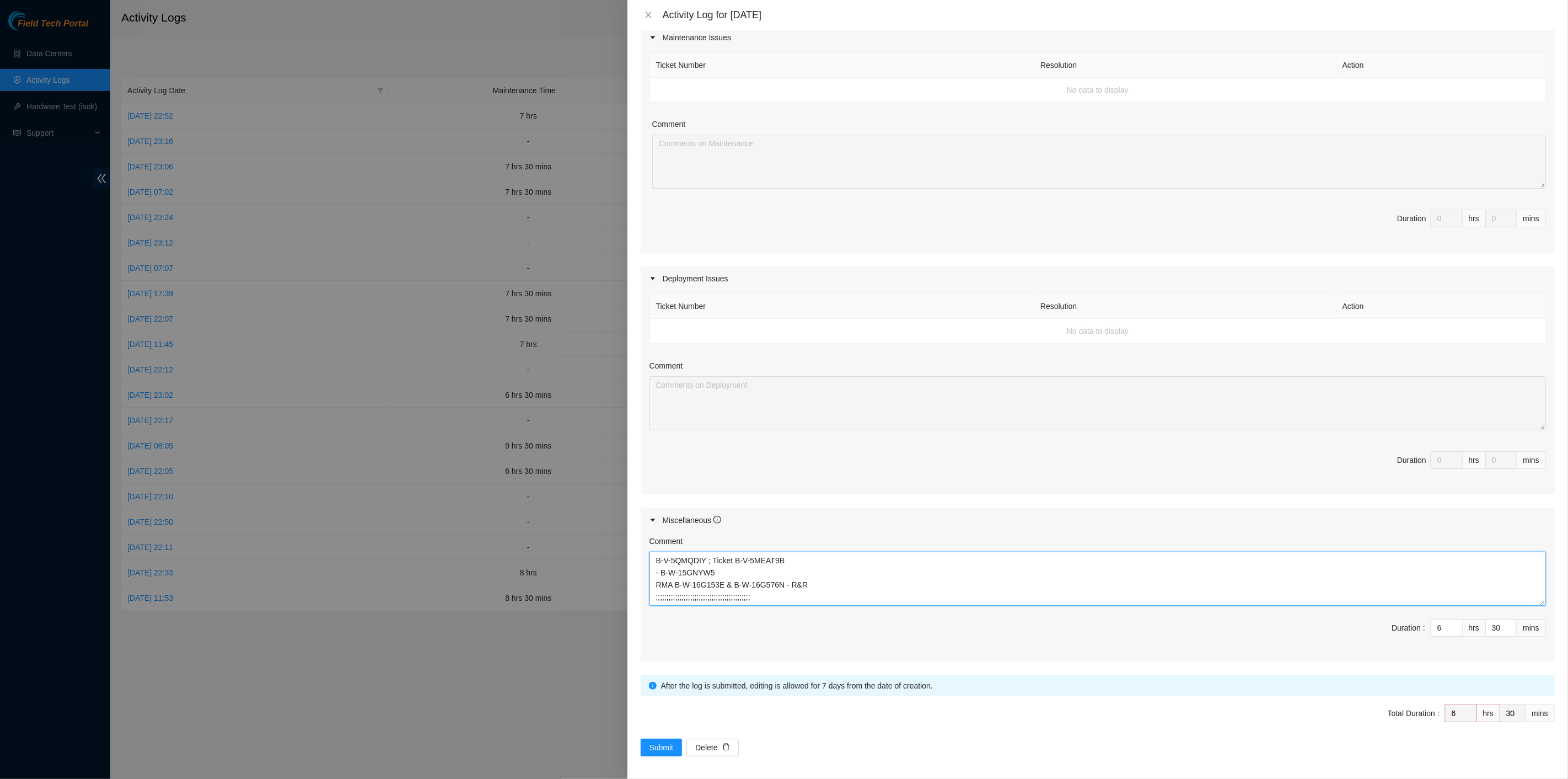
drag, startPoint x: 726, startPoint y: 583, endPoint x: 614, endPoint y: 545, distance: 118.3
click at [614, 545] on div "Activity Log for 08-10-2025 Note: This activity log is for informational purpos…" at bounding box center [784, 389] width 1568 height 779
click at [644, 16] on icon "close" at bounding box center [648, 15] width 9 height 9
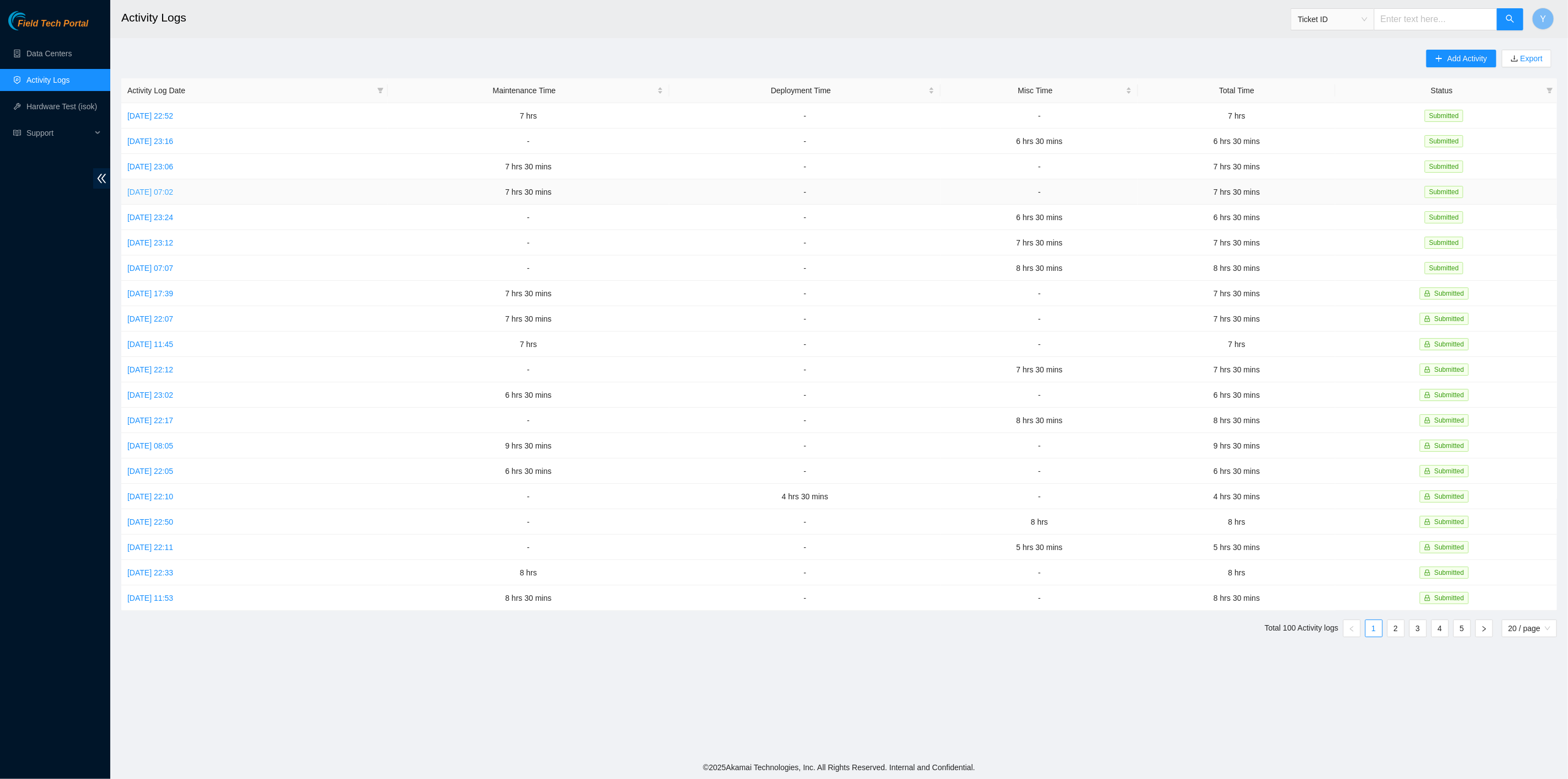
click at [164, 192] on link "Thu, 09 Oct 2025 07:02" at bounding box center [150, 192] width 46 height 9
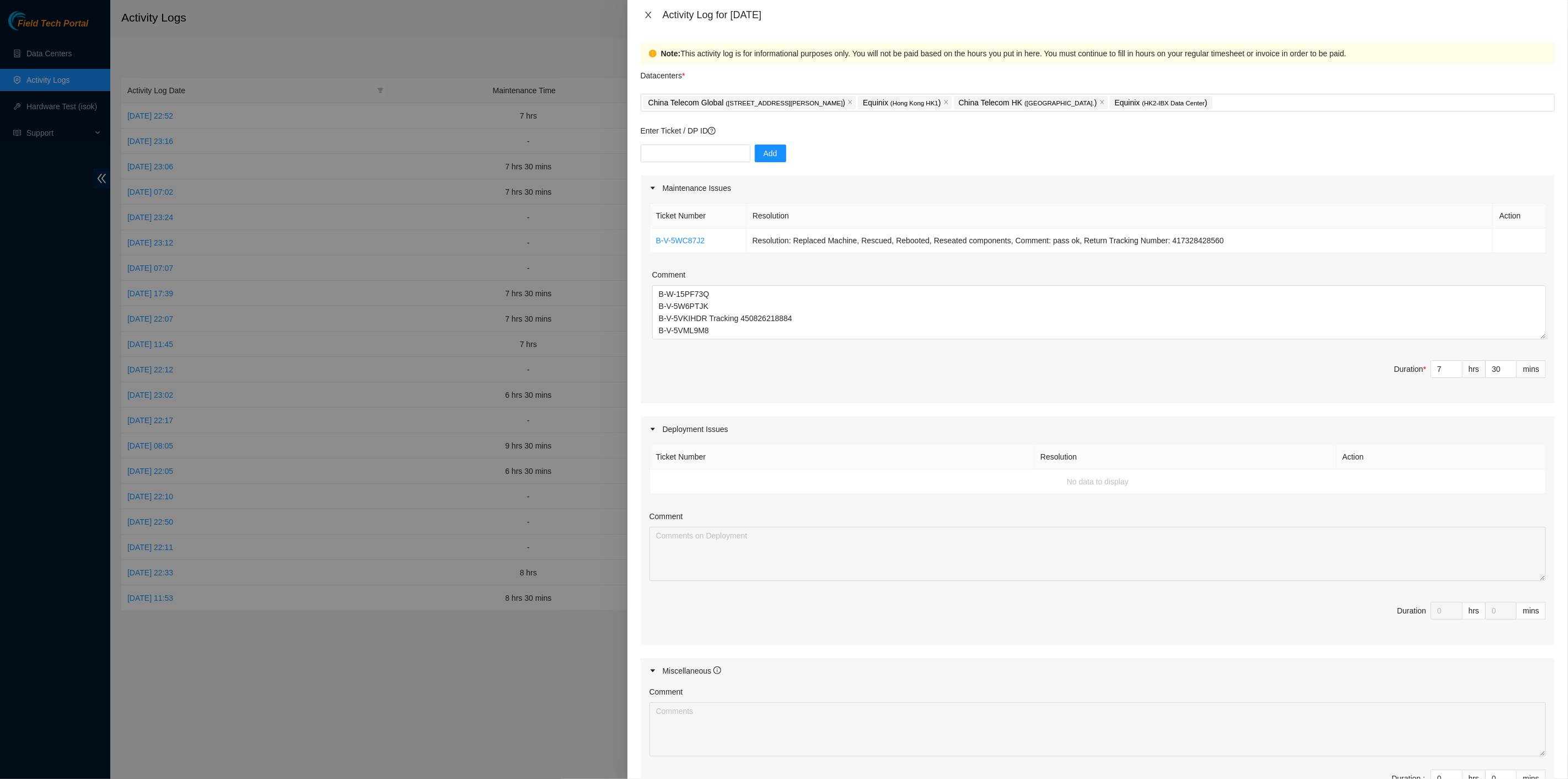
drag, startPoint x: 646, startPoint y: 13, endPoint x: 637, endPoint y: 9, distance: 9.8
click at [645, 13] on icon "close" at bounding box center [648, 15] width 9 height 9
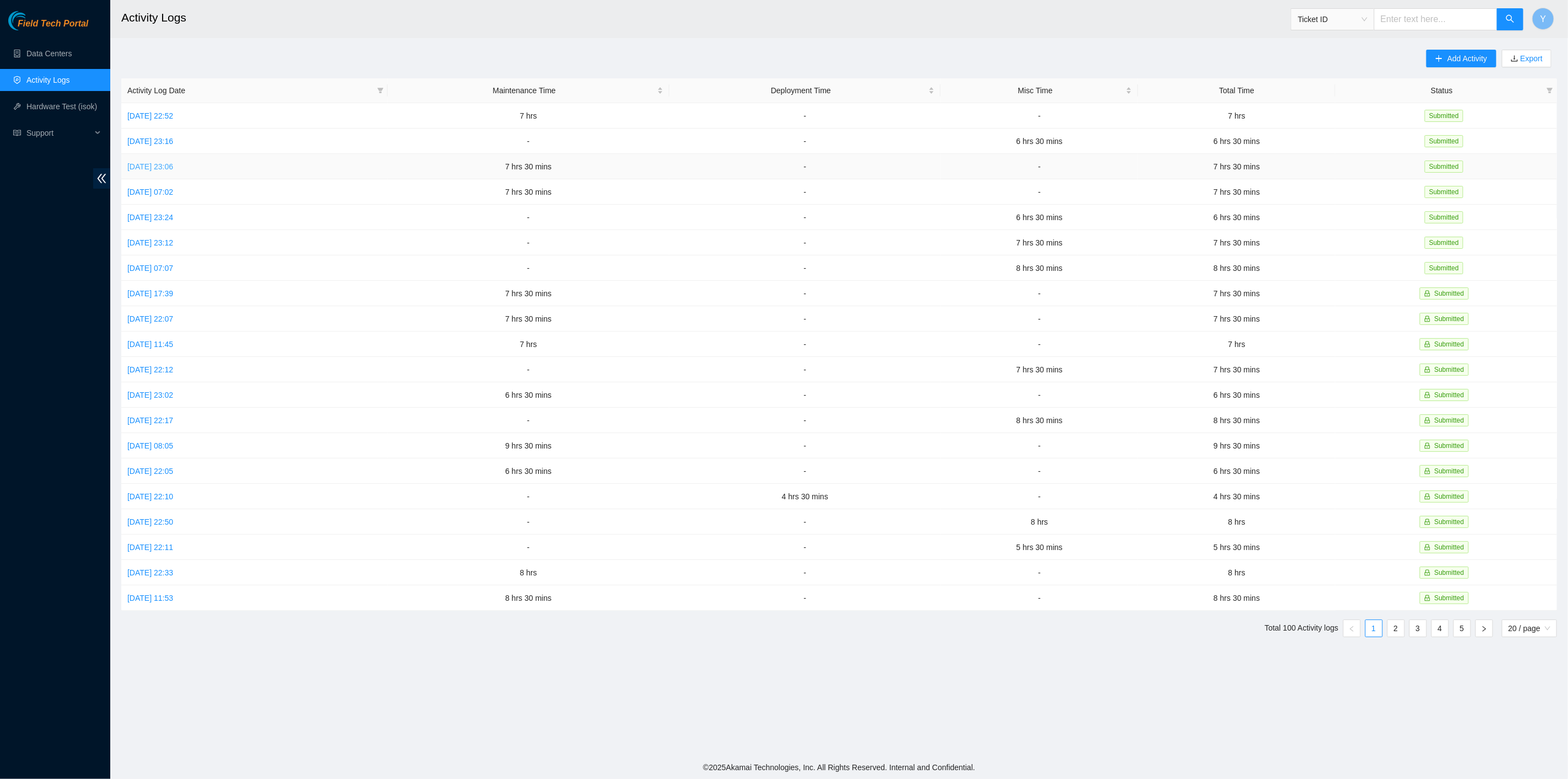
click at [147, 167] on link "Fri, 10 Oct 2025 23:06" at bounding box center [150, 166] width 46 height 9
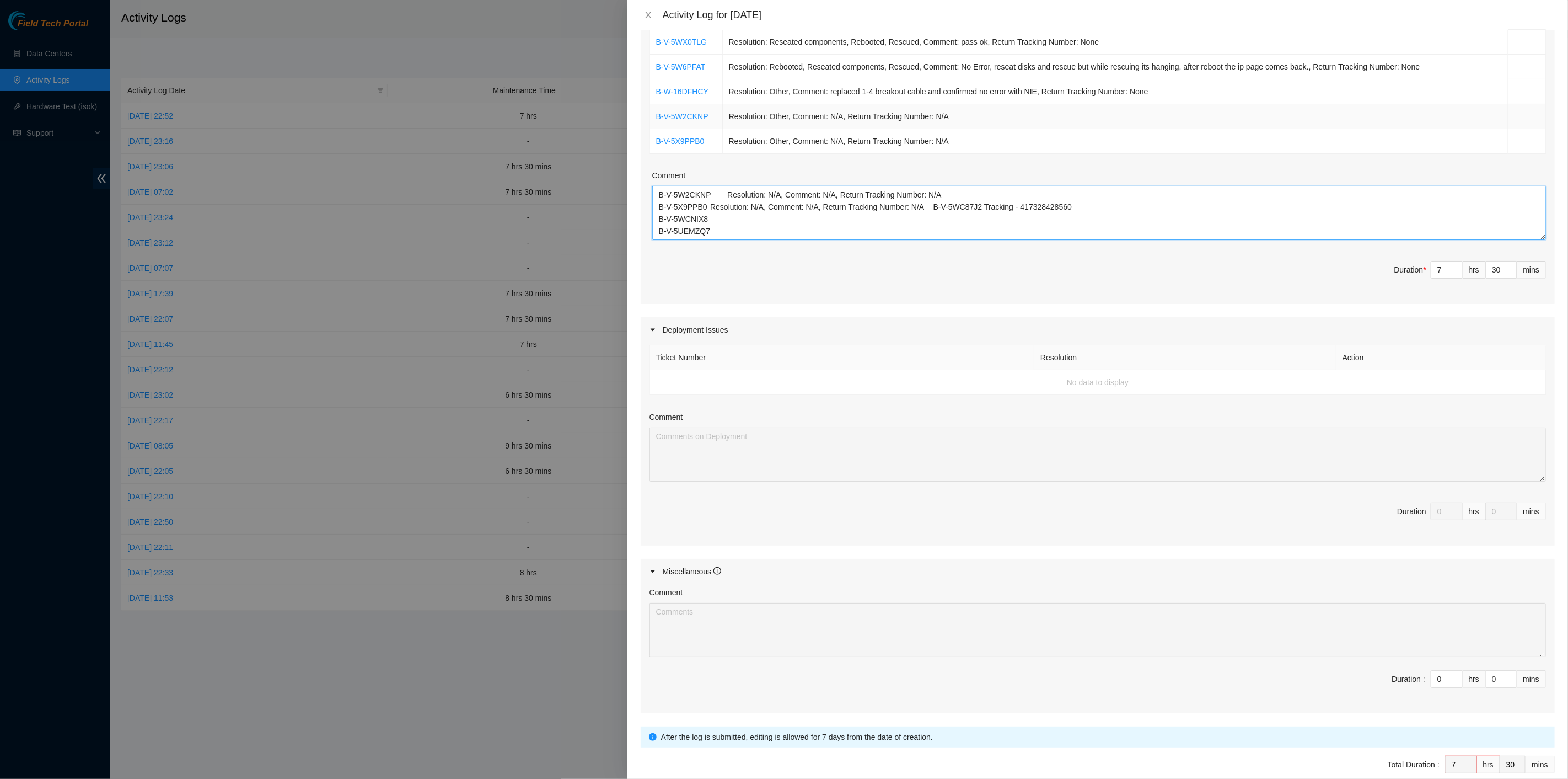
scroll to position [189, 0]
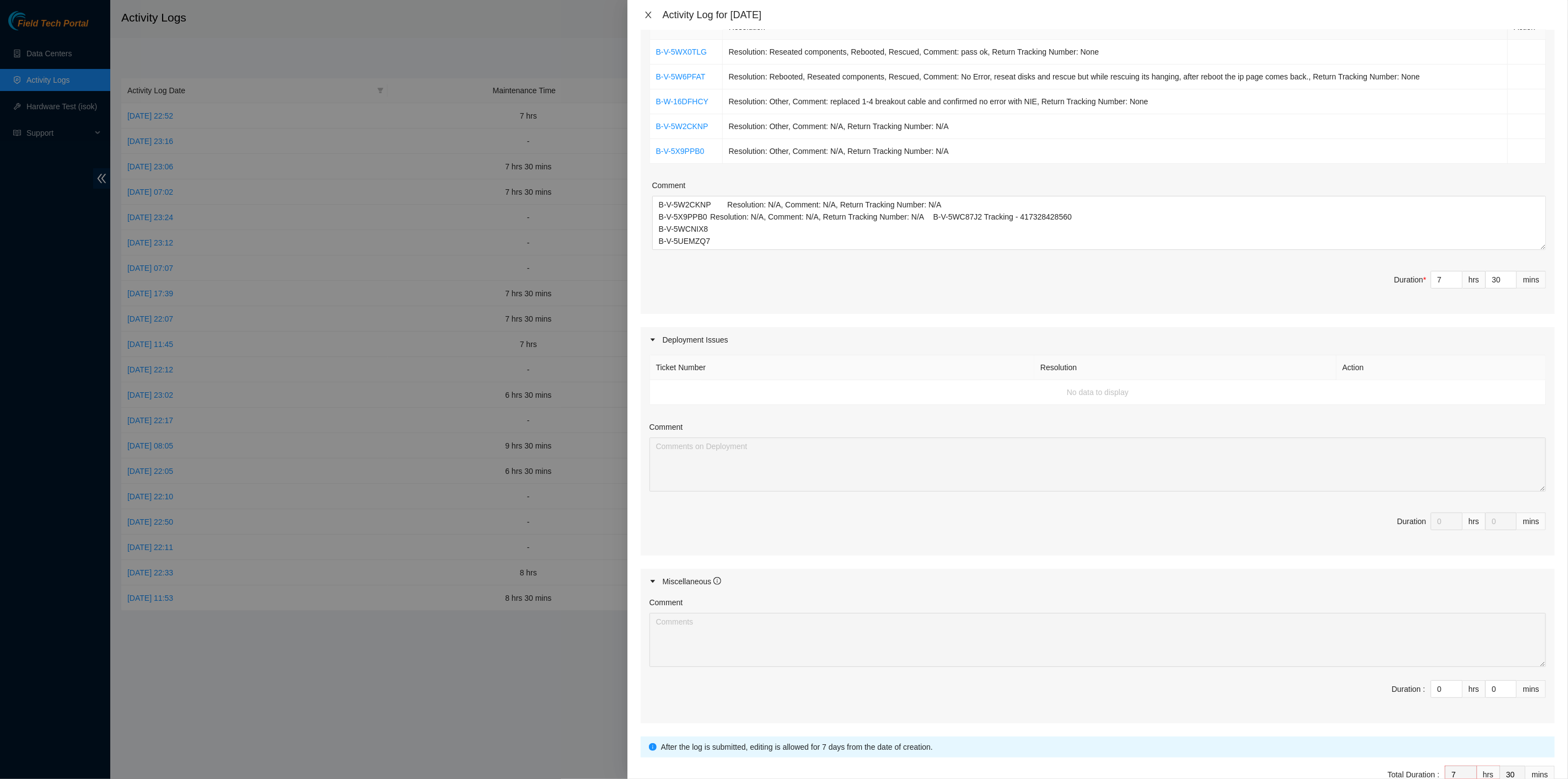
click at [649, 14] on icon "close" at bounding box center [648, 15] width 9 height 9
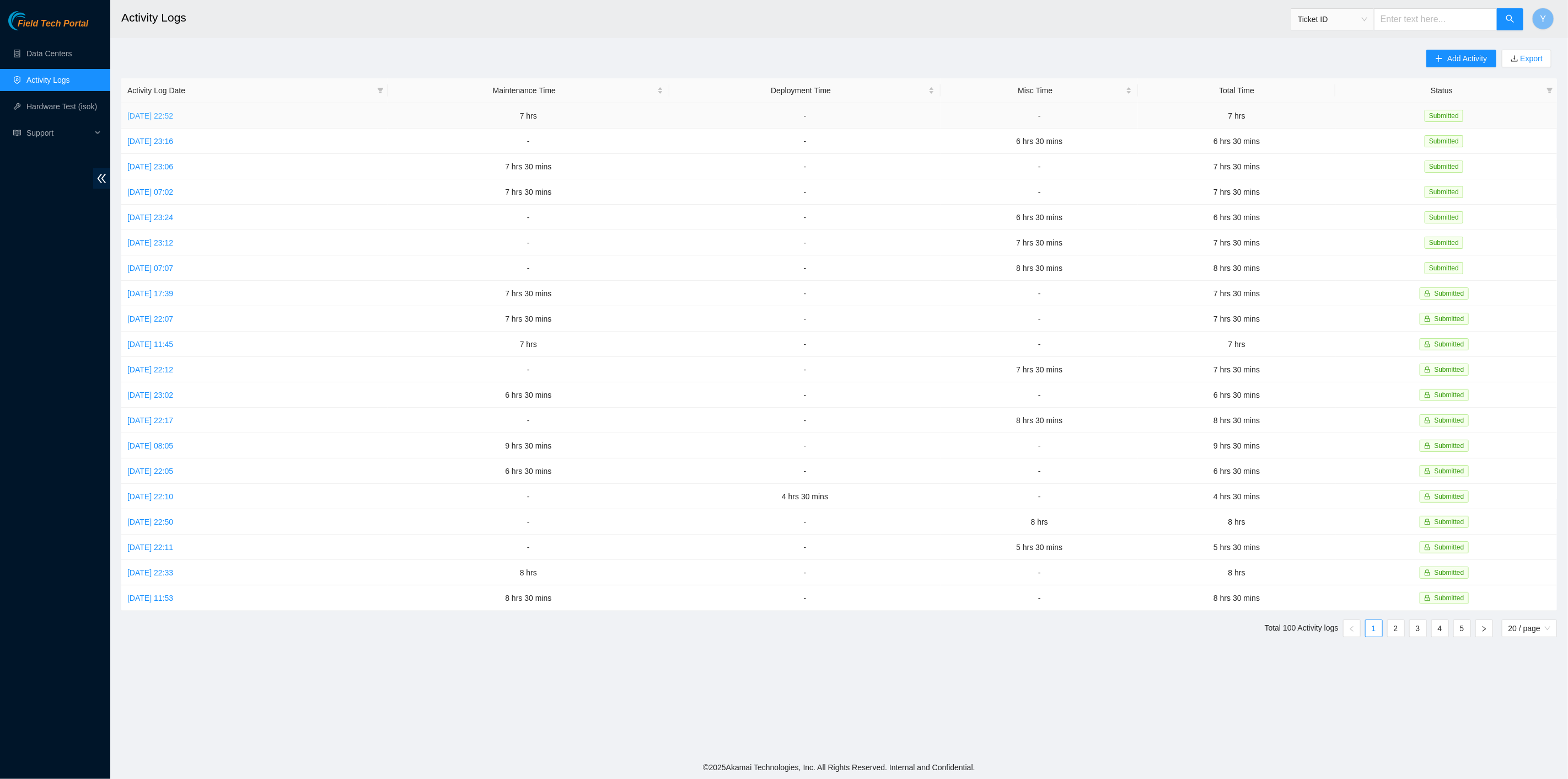
click at [173, 112] on link "Sun, 12 Oct 2025 22:52" at bounding box center [150, 116] width 46 height 9
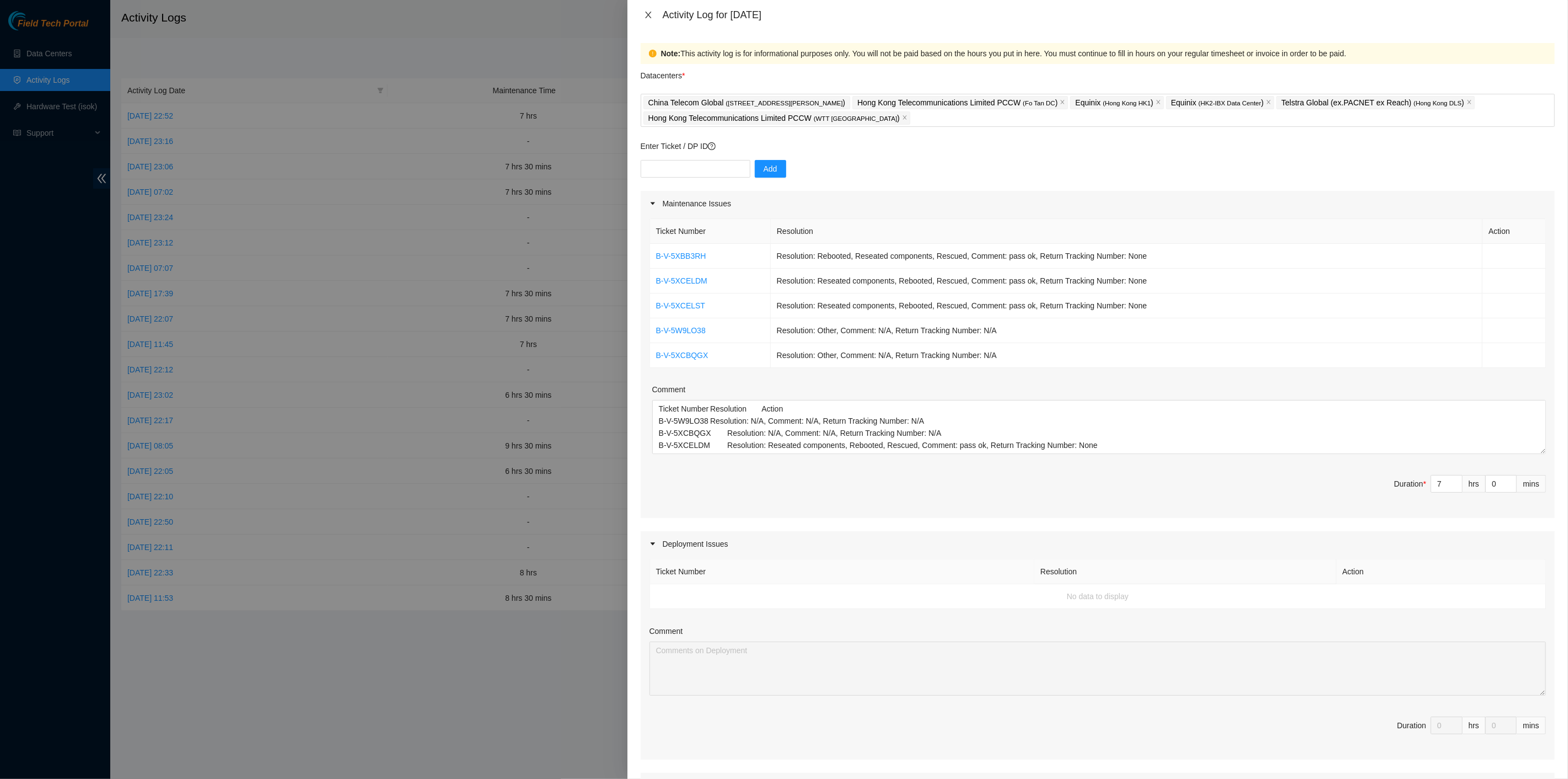
click at [645, 15] on icon "close" at bounding box center [648, 15] width 9 height 9
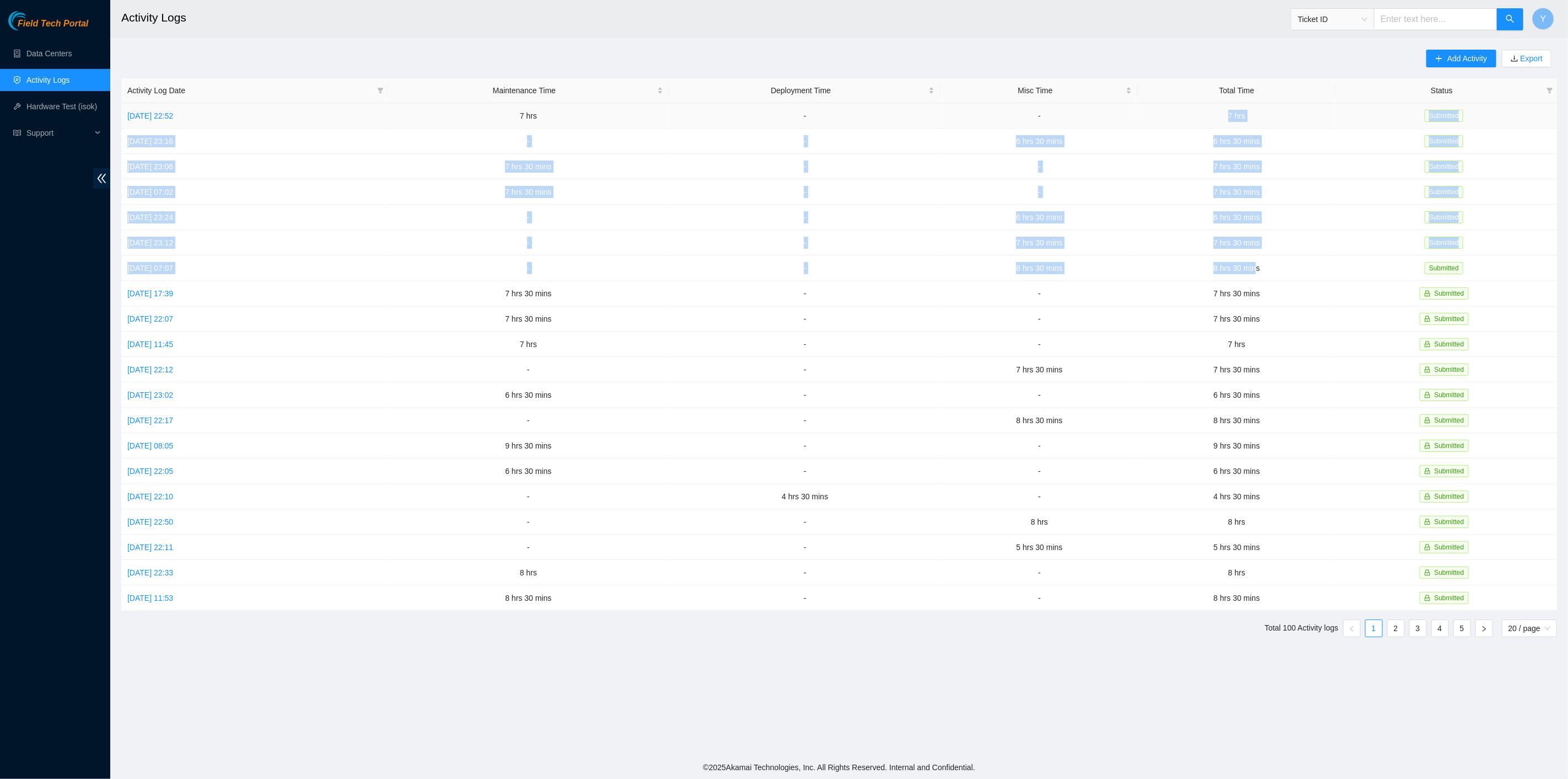
drag, startPoint x: 1271, startPoint y: 266, endPoint x: 1202, endPoint y: 118, distance: 163.3
click at [1202, 118] on tbody "Sun, 12 Oct 2025 22:52 7 hrs - - 7 hrs Submitted Sat, 11 Oct 2025 23:16 - - 6 h…" at bounding box center [839, 356] width 1436 height 507
click at [1546, 21] on button "Y" at bounding box center [1543, 19] width 22 height 22
click at [1452, 104] on link "Logout" at bounding box center [1440, 108] width 24 height 9
